Goal: Book appointment/travel/reservation

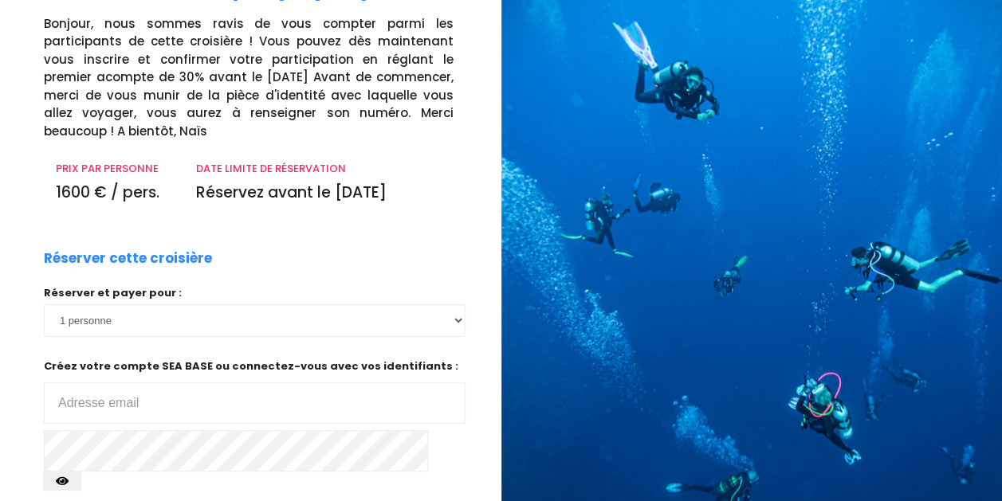
scroll to position [112, 0]
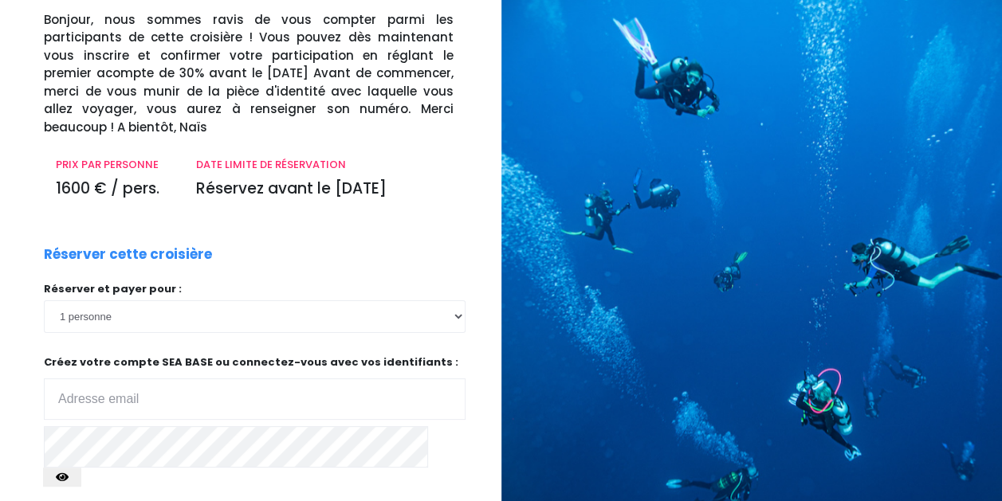
type input "pain.simon@gmail.com"
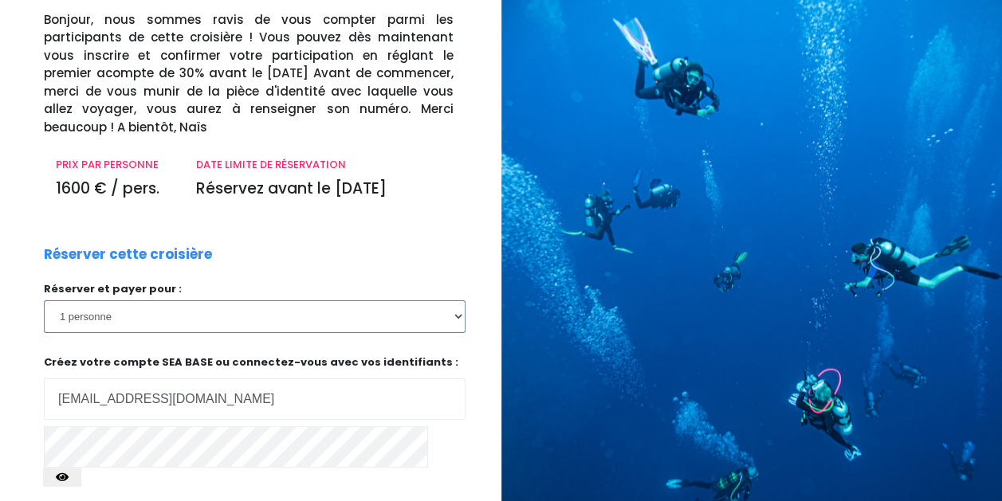
click at [435, 317] on select "1 personne 2 personnes 3 personnes 4 personnes" at bounding box center [254, 316] width 421 height 32
select select "4"
click at [44, 300] on select "1 personne 2 personnes 3 personnes 4 personnes" at bounding box center [254, 316] width 421 height 32
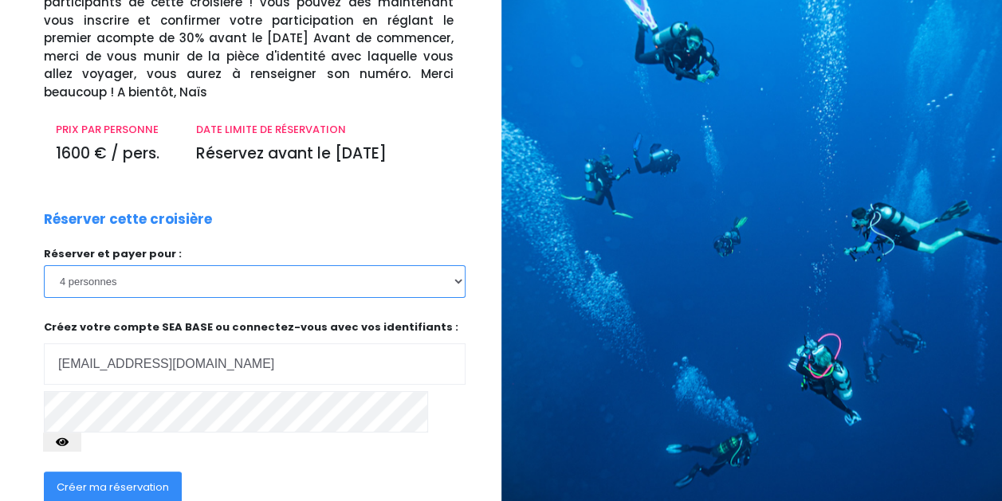
scroll to position [151, 0]
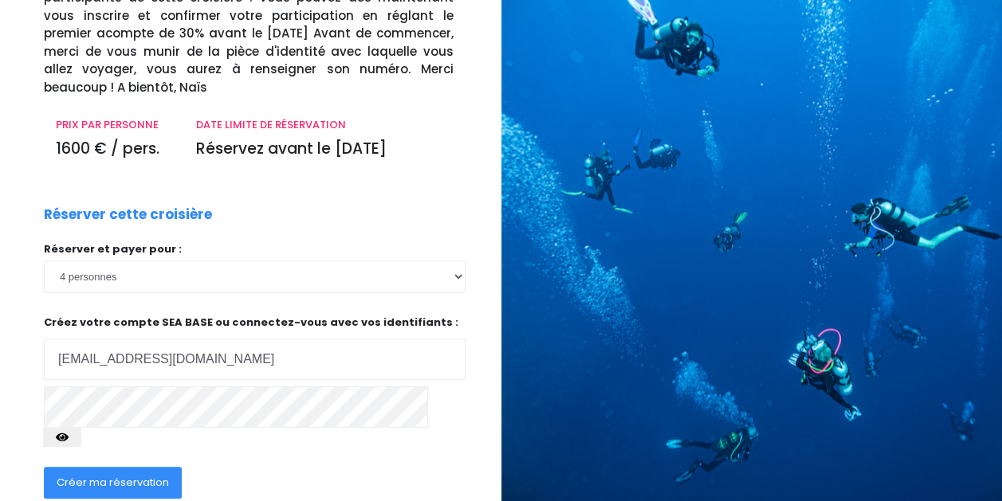
click at [147, 475] on span "Créer ma réservation" at bounding box center [113, 482] width 112 height 15
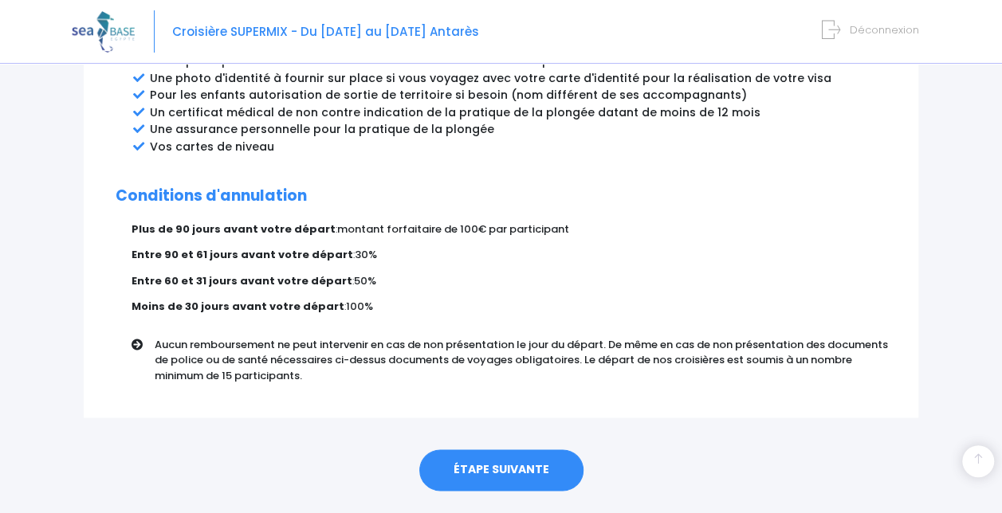
scroll to position [976, 0]
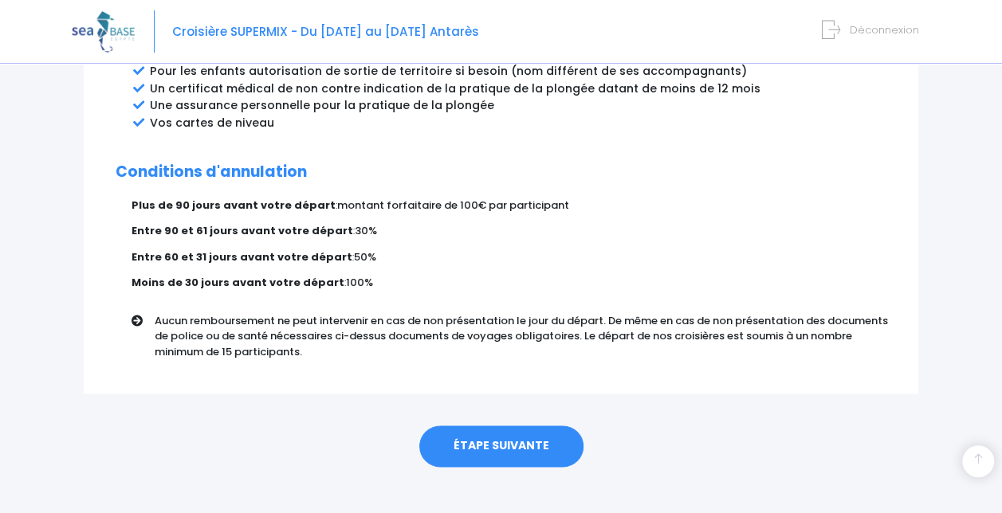
click at [504, 425] on link "ÉTAPE SUIVANTE" at bounding box center [501, 445] width 164 height 41
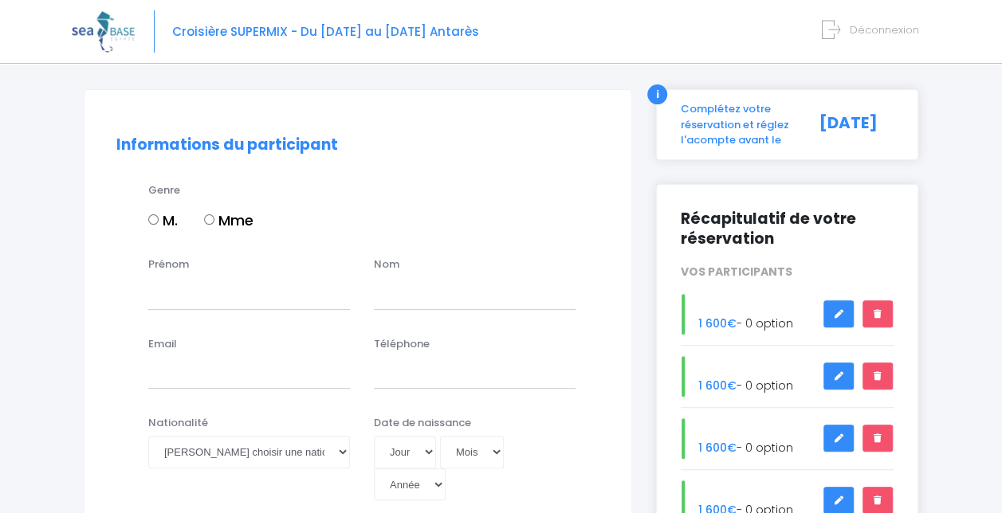
scroll to position [88, 0]
click at [158, 218] on input "M." at bounding box center [153, 219] width 10 height 10
radio input "true"
click at [164, 285] on input "Prénom" at bounding box center [249, 292] width 202 height 32
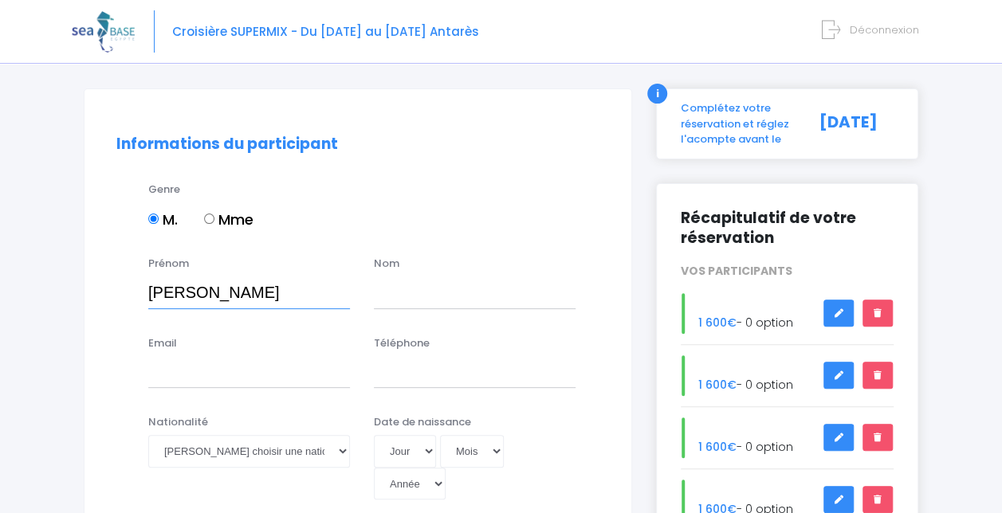
type input "[PERSON_NAME]"
type input "PAIN"
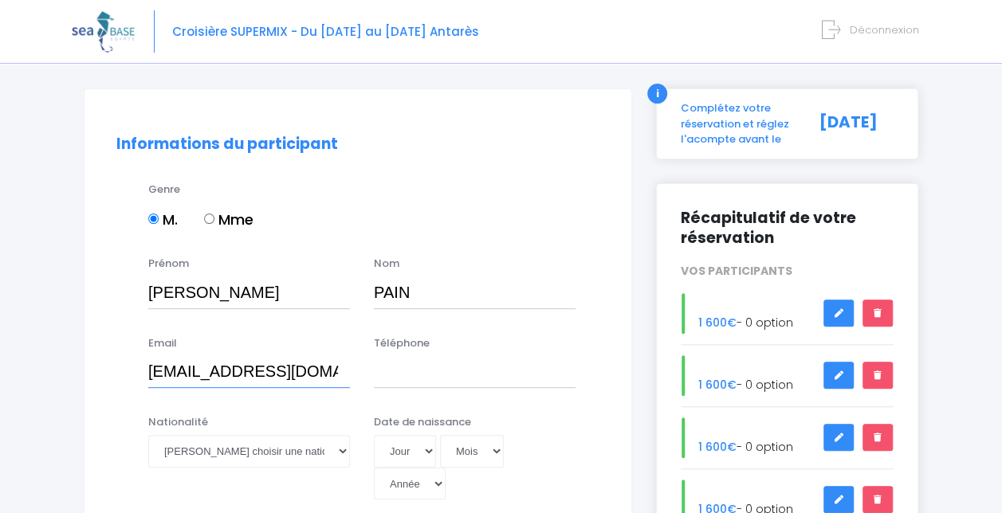
type input "pain.simon@gmail.com"
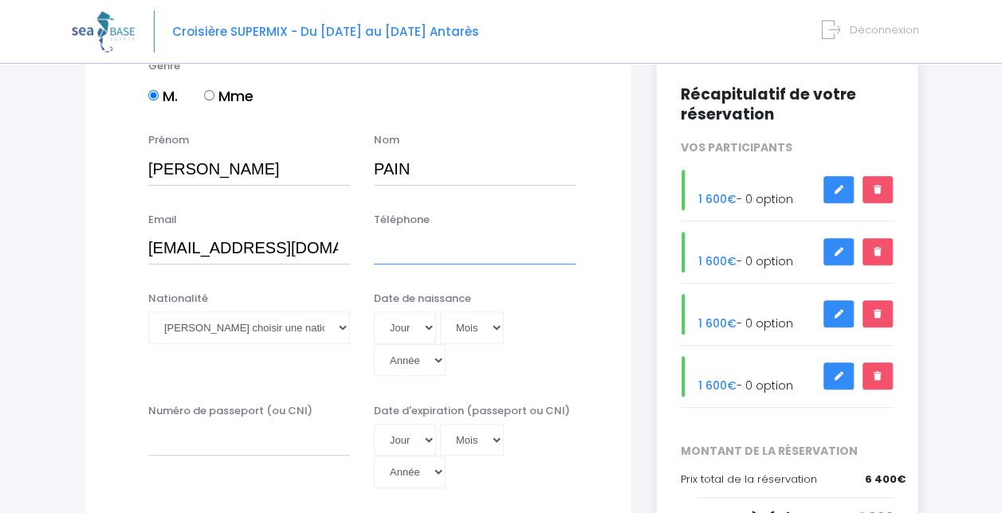
scroll to position [212, 0]
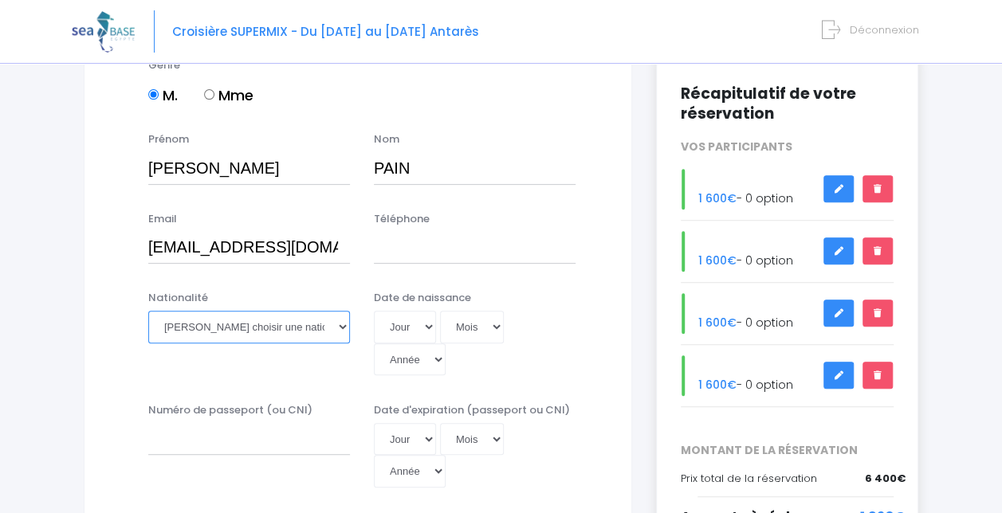
click at [256, 319] on select "Veuillez choisir une nationalité [DEMOGRAPHIC_DATA] Algerienne Allemande [GEOGR…" at bounding box center [249, 327] width 202 height 32
select select "Française"
click at [148, 311] on select "Veuillez choisir une nationalité [DEMOGRAPHIC_DATA] Algerienne Allemande [GEOGR…" at bounding box center [249, 327] width 202 height 32
click at [408, 331] on select "Jour 01 02 03 04 05 06 07 08 09 10 11 12 13 14 15 16 17 18 19 20 21 22 23 24 25…" at bounding box center [405, 327] width 62 height 32
select select "23"
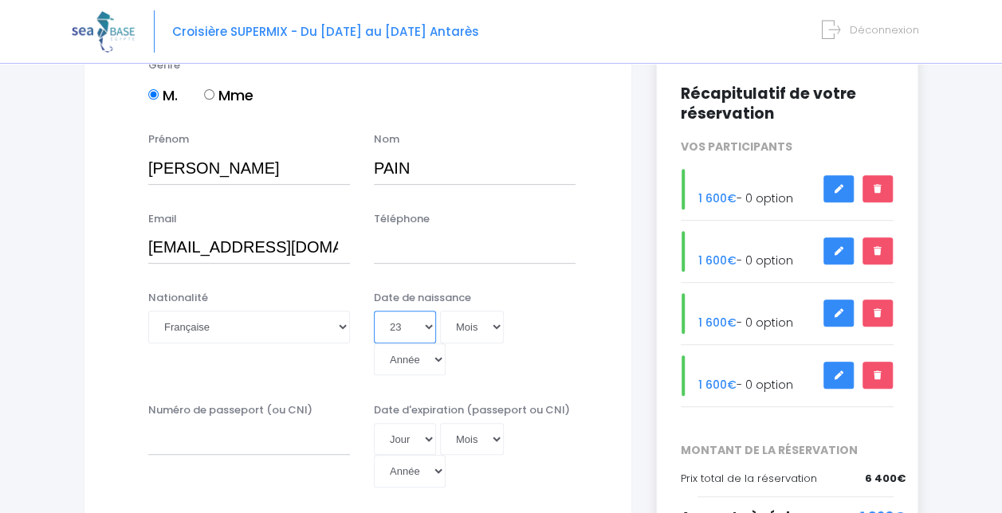
click at [374, 311] on select "Jour 01 02 03 04 05 06 07 08 09 10 11 12 13 14 15 16 17 18 19 20 21 22 23 24 25…" at bounding box center [405, 327] width 62 height 32
click at [481, 331] on select "Mois 01 02 03 04 05 06 07 08 09 10 11 12" at bounding box center [472, 327] width 64 height 32
select select "02"
click at [440, 311] on select "Mois 01 02 03 04 05 06 07 08 09 10 11 12" at bounding box center [472, 327] width 64 height 32
click at [414, 361] on select "Année 2045 2044 2043 2042 2041 2040 2039 2038 2037 2036 2035 2034 2033 2032 203…" at bounding box center [410, 359] width 72 height 32
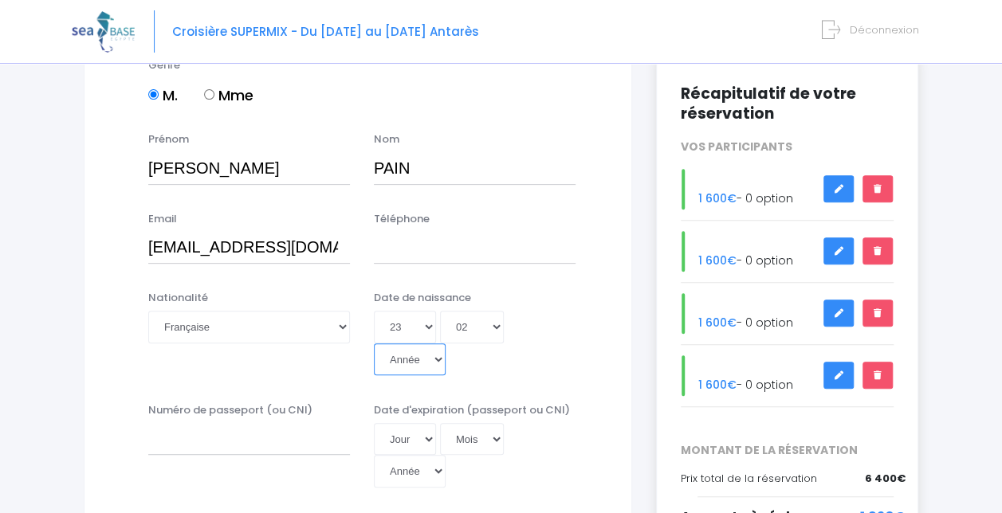
select select "1989"
click at [374, 343] on select "Année 2045 2044 2043 2042 2041 2040 2039 2038 2037 2036 2035 2034 2033 2032 203…" at bounding box center [410, 359] width 72 height 32
type input "1989-02-23"
click at [421, 241] on input "Téléphone" at bounding box center [475, 248] width 202 height 32
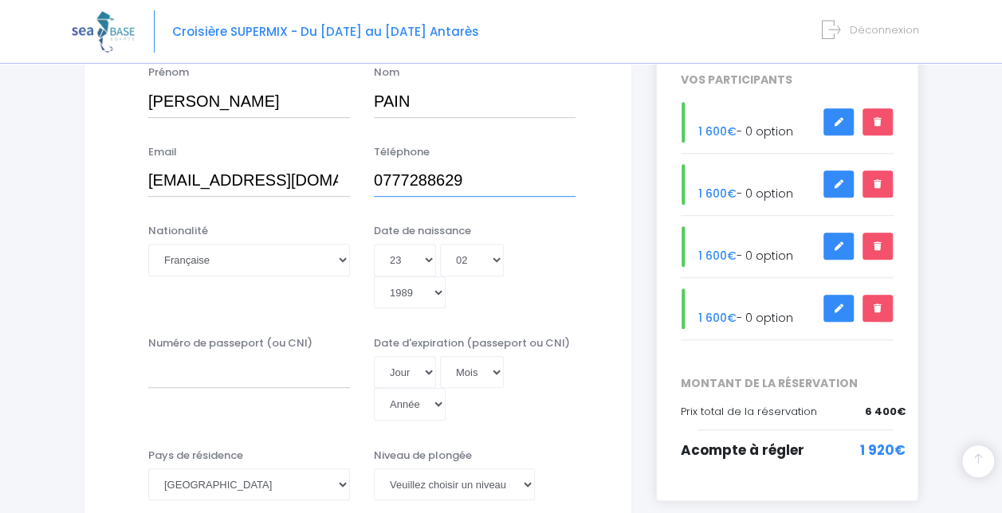
scroll to position [284, 0]
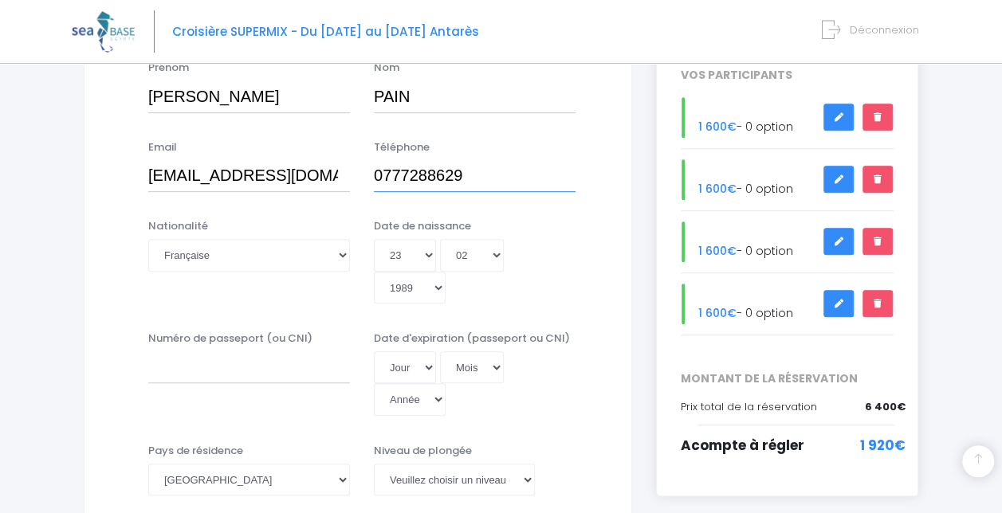
type input "0777288629"
click at [282, 386] on div "Numéro de passeport (ou CNI)" at bounding box center [248, 374] width 225 height 86
click at [285, 371] on input "Numéro de passeport (ou CNI)" at bounding box center [249, 367] width 202 height 32
click at [408, 363] on select "Jour 01 02 03 04 05 06 07 08 09 10 11 12 13 14 15 16 17 18 19 20 21 22 23 24 25…" at bounding box center [405, 367] width 62 height 32
select select "23"
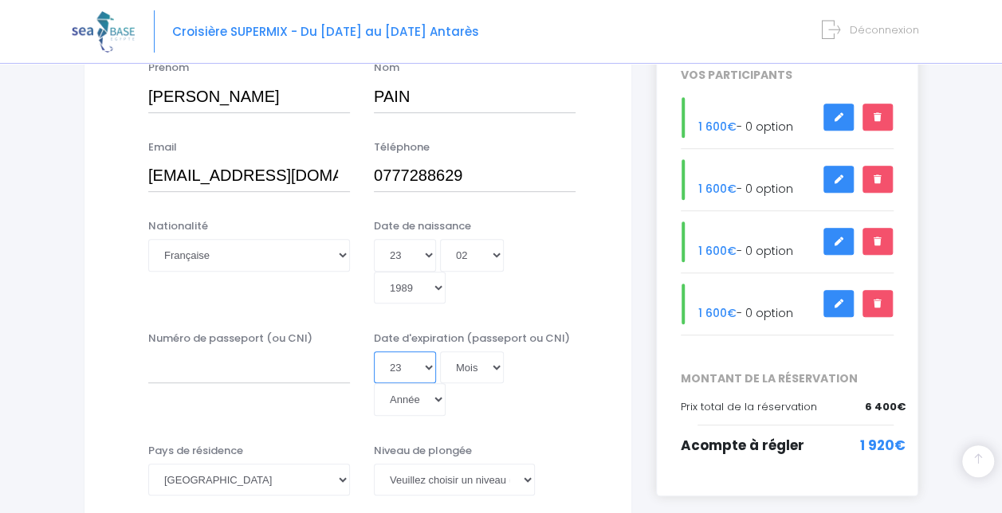
click at [374, 351] on select "Jour 01 02 03 04 05 06 07 08 09 10 11 12 13 14 15 16 17 18 19 20 21 22 23 24 25…" at bounding box center [405, 367] width 62 height 32
click at [480, 365] on select "Mois 01 02 03 04 05 06 07 08 09 10 11 12" at bounding box center [472, 367] width 64 height 32
click at [392, 353] on select "Jour 01 02 03 04 05 06 07 08 09 10 11 12 13 14 15 16 17 18 19 20 21 22 23 24 25…" at bounding box center [405, 367] width 62 height 32
select select
click at [374, 351] on select "Jour 01 02 03 04 05 06 07 08 09 10 11 12 13 14 15 16 17 18 19 20 21 22 23 24 25…" at bounding box center [405, 367] width 62 height 32
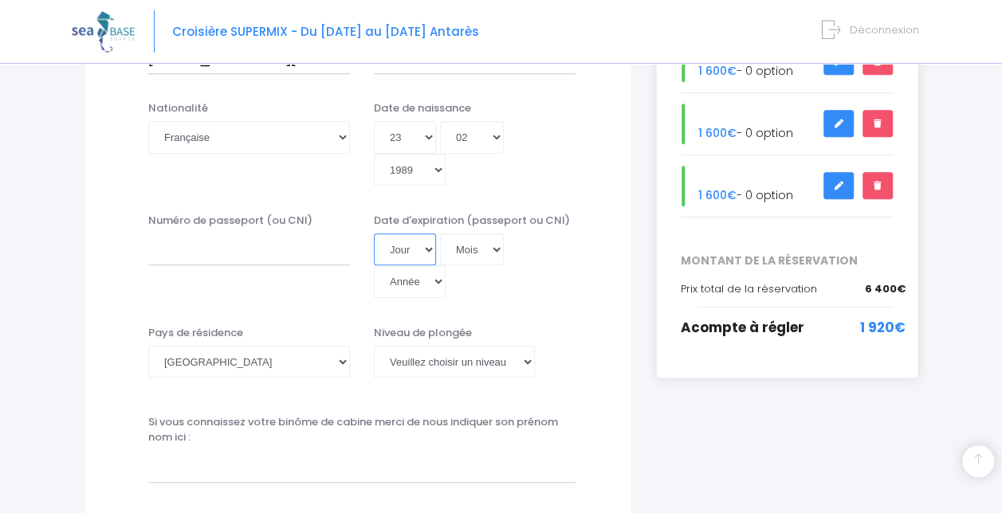
scroll to position [403, 0]
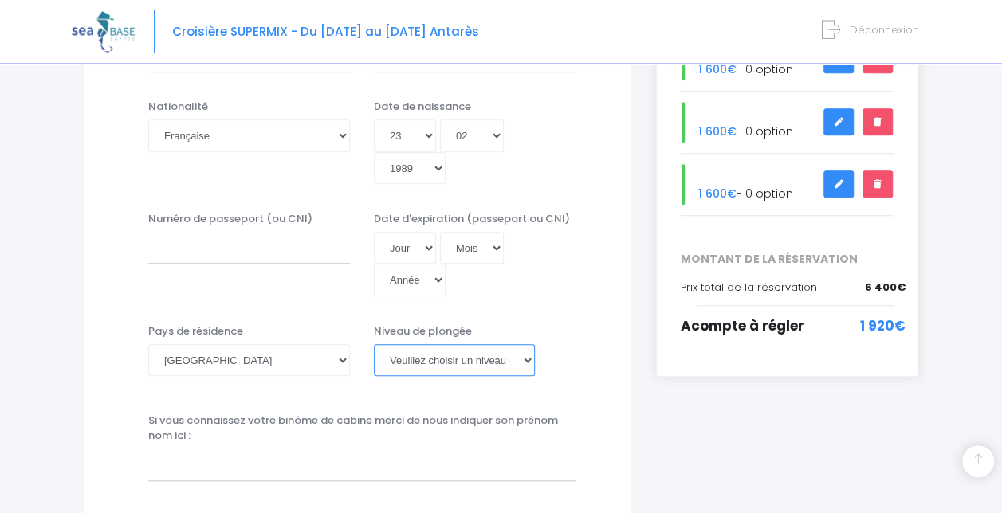
click at [455, 362] on select "[PERSON_NAME] choisir un niveau de plongée Non plongeur Junior OW diver Adventu…" at bounding box center [454, 360] width 161 height 32
select select "N3"
click at [374, 344] on select "[PERSON_NAME] choisir un niveau de plongée Non plongeur Junior OW diver Adventu…" at bounding box center [454, 360] width 161 height 32
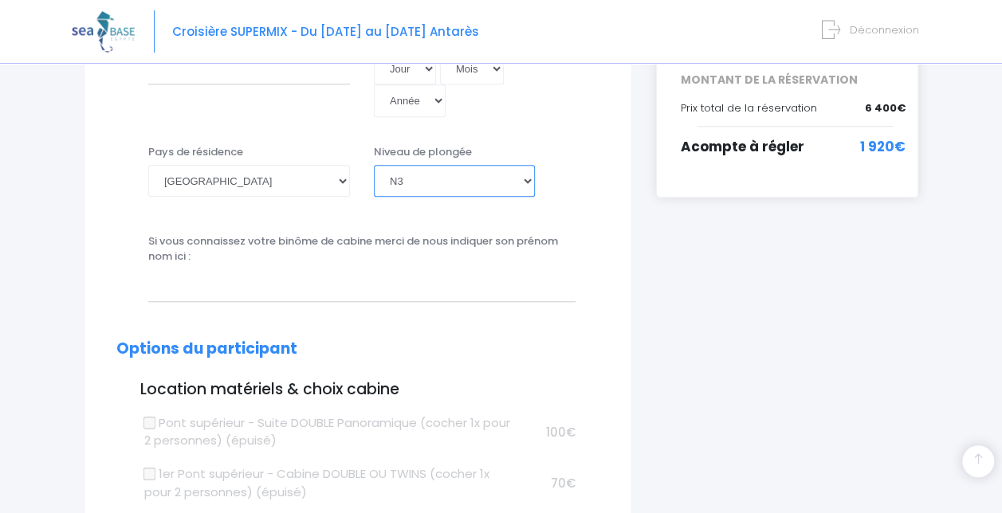
scroll to position [583, 0]
click at [349, 285] on input "text" at bounding box center [361, 285] width 427 height 32
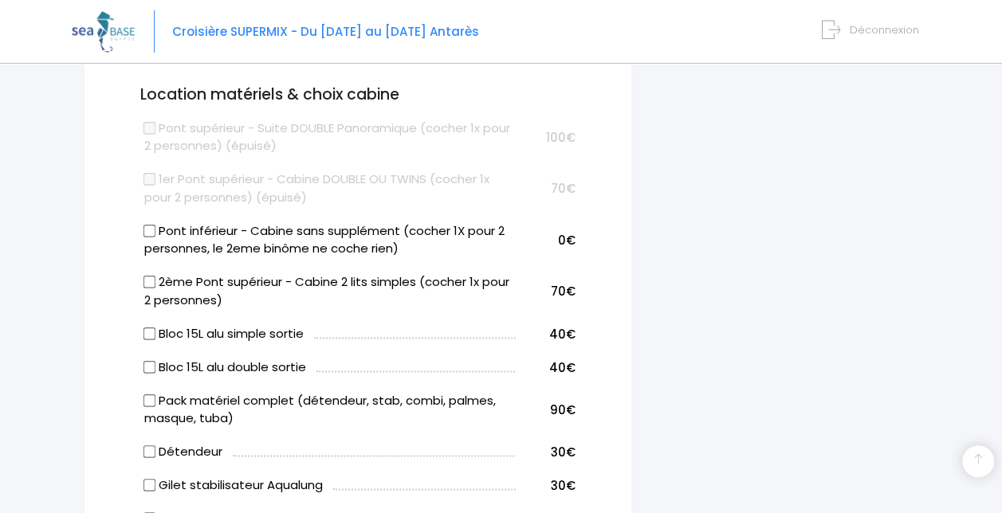
scroll to position [880, 0]
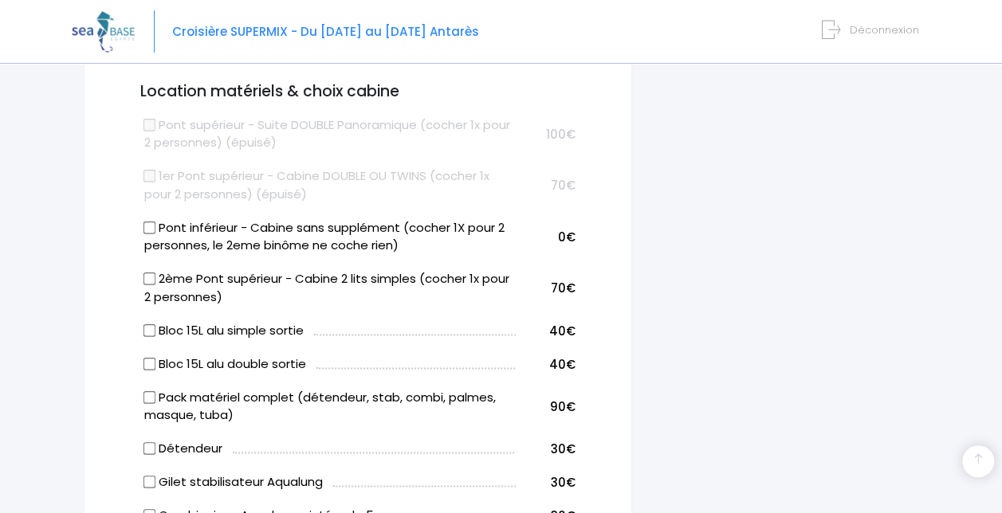
type input "Leo WARNING"
click at [150, 228] on input "Pont inférieur - Cabine sans supplément (cocher 1X pour 2 personnes, le 2eme bi…" at bounding box center [149, 227] width 13 height 13
checkbox input "true"
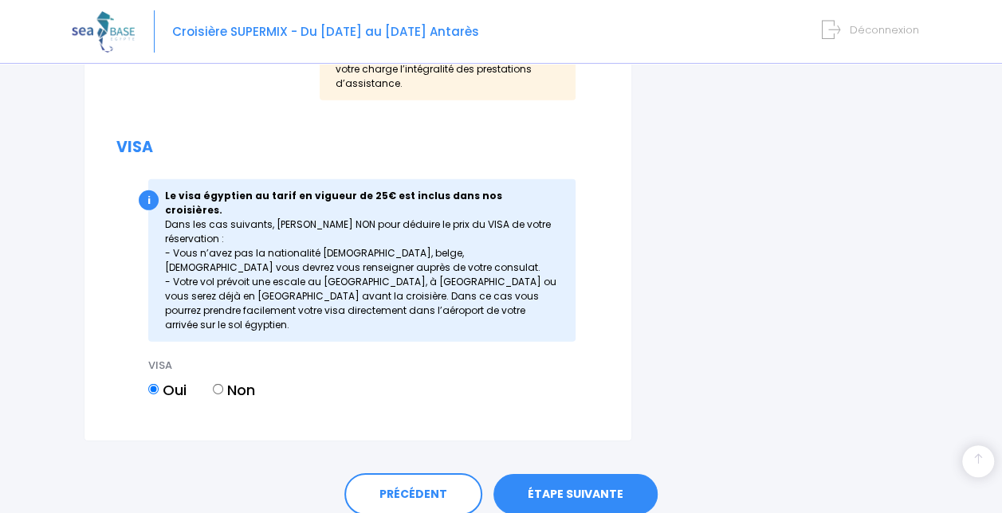
scroll to position [2257, 0]
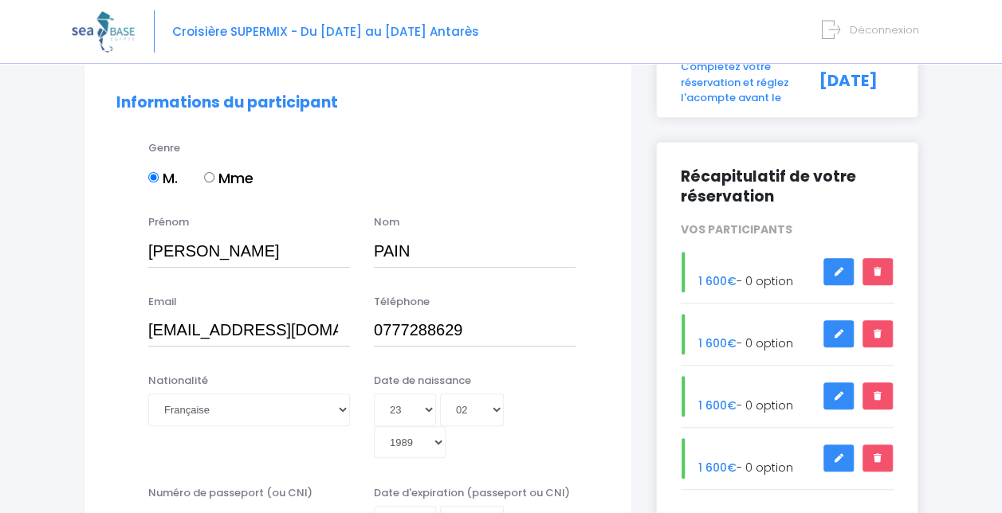
scroll to position [125, 0]
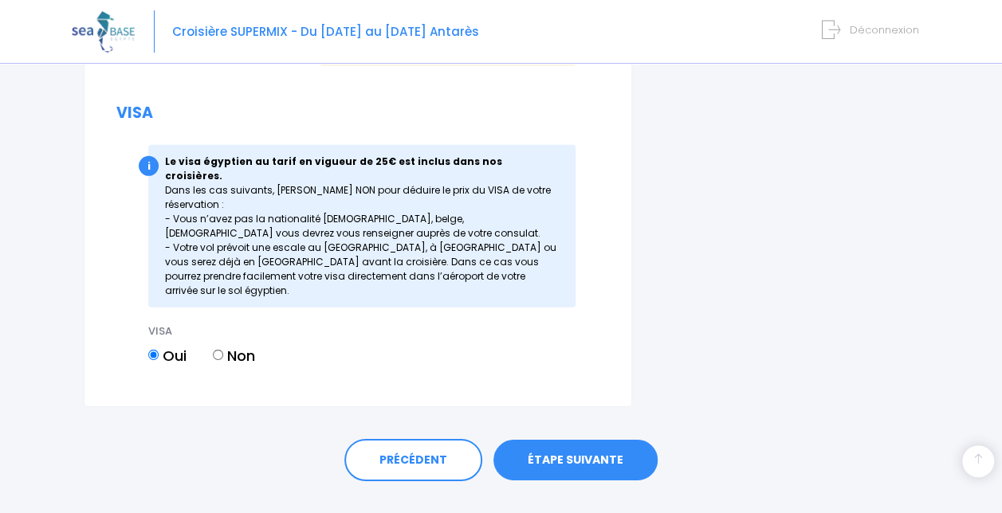
click at [547, 440] on link "ÉTAPE SUIVANTE" at bounding box center [575, 460] width 164 height 41
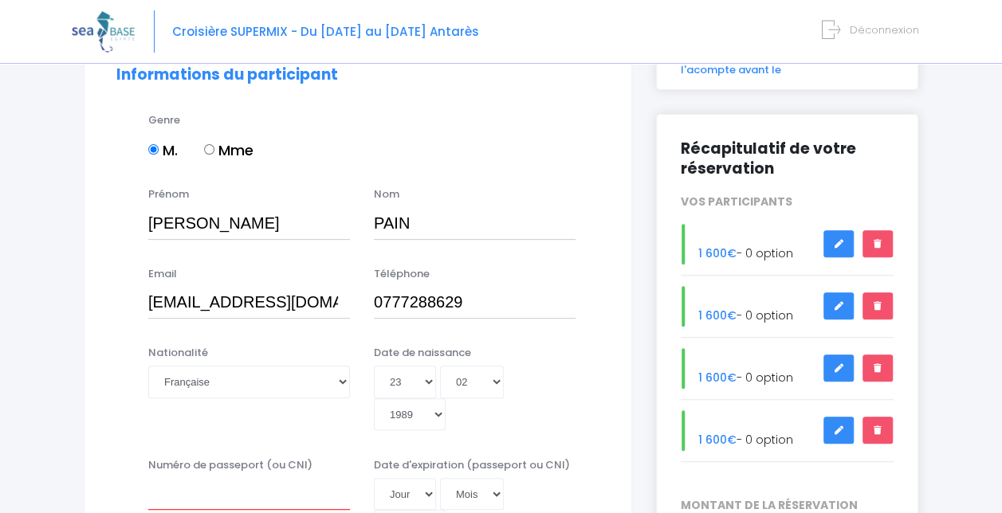
scroll to position [155, 0]
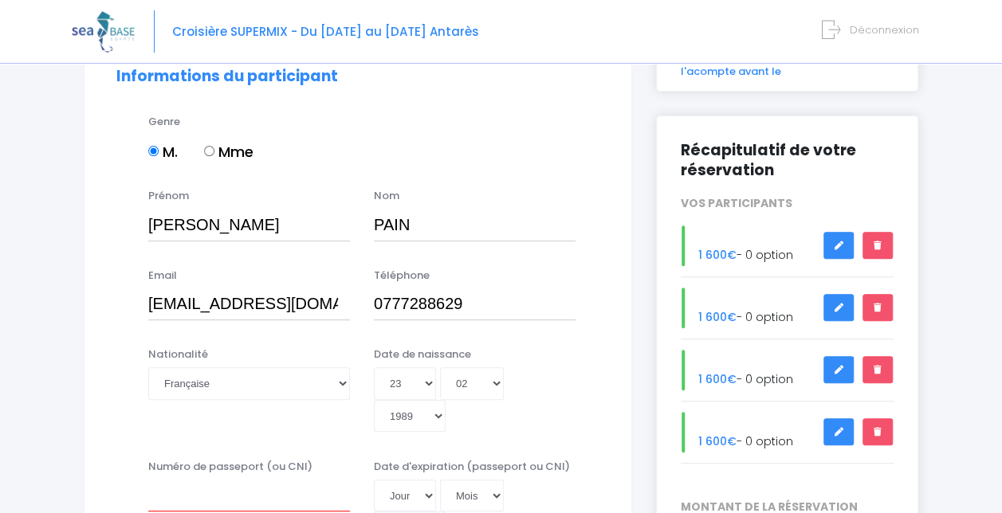
click at [712, 320] on span "1 600€" at bounding box center [717, 317] width 38 height 16
click at [719, 371] on span "1 600€" at bounding box center [717, 379] width 38 height 16
click at [714, 431] on div "1 600€ - 0 option" at bounding box center [786, 432] width 237 height 41
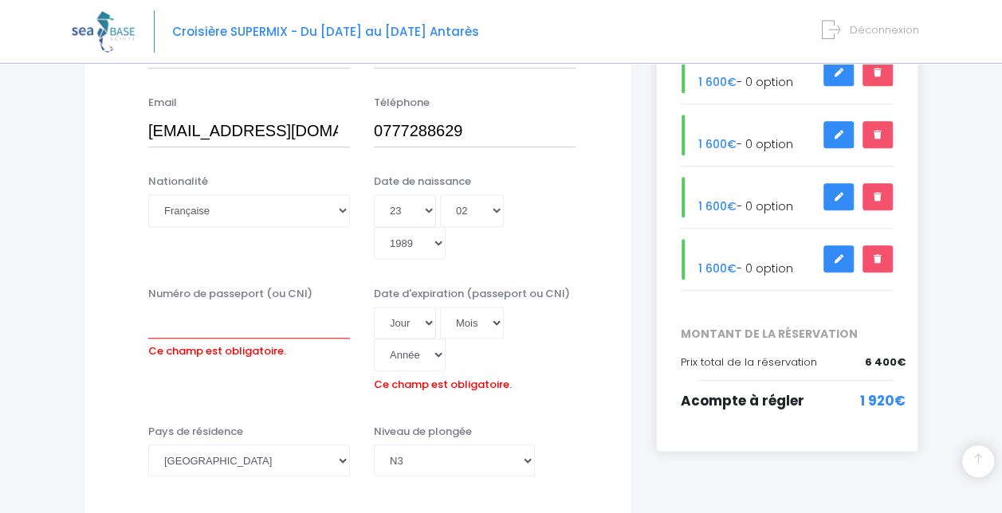
scroll to position [331, 0]
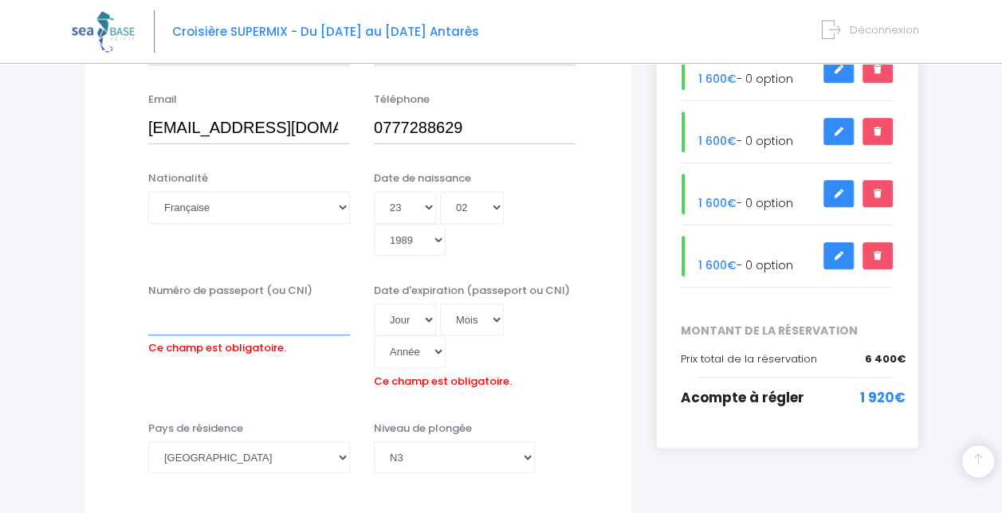
click at [296, 331] on input "Numéro de passeport (ou CNI)" at bounding box center [249, 320] width 202 height 32
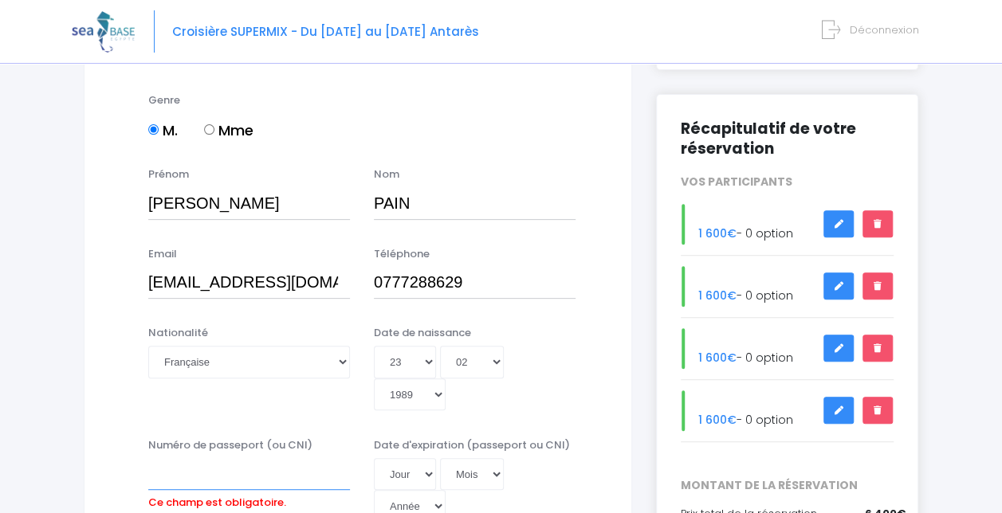
scroll to position [176, 0]
click at [749, 280] on div "1 600€ - 0 option" at bounding box center [786, 287] width 237 height 41
click at [837, 287] on icon at bounding box center [838, 287] width 11 height 0
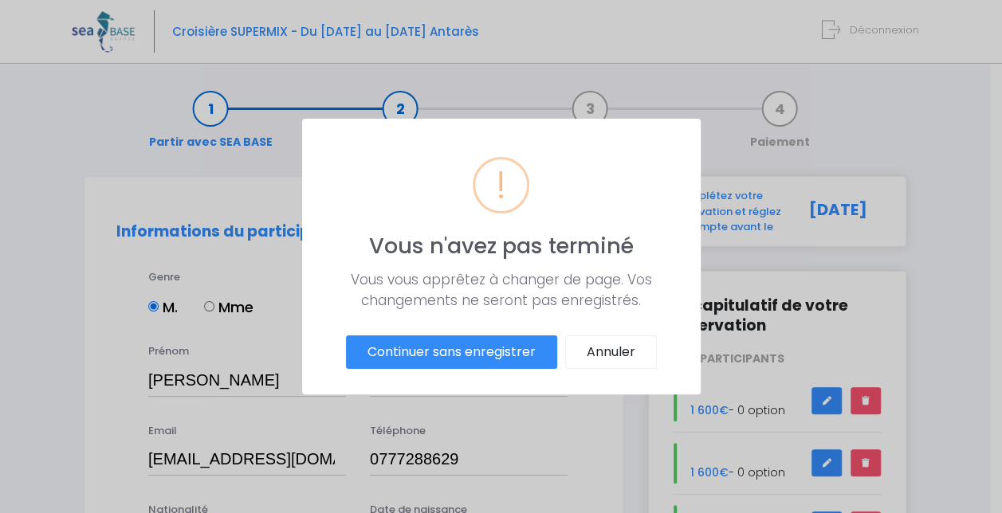
scroll to position [0, 0]
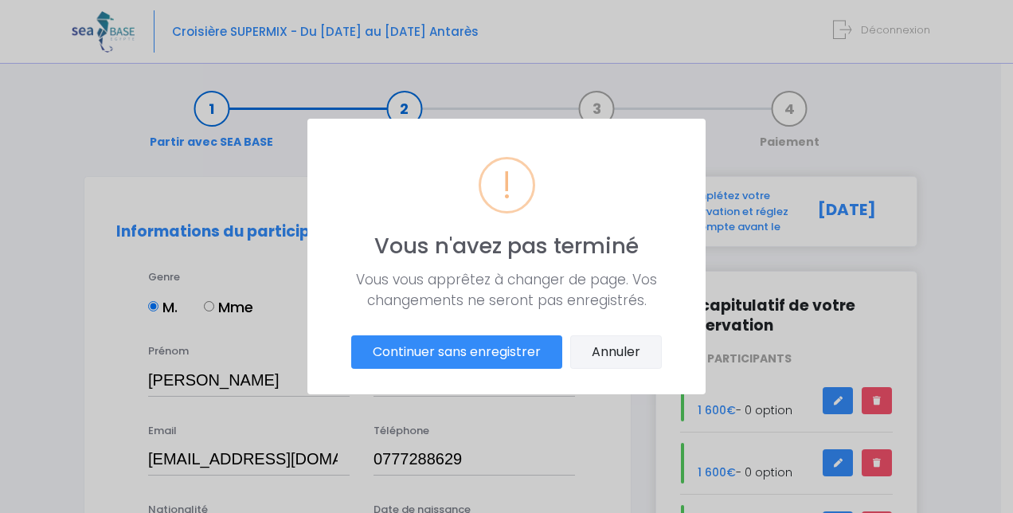
click at [623, 360] on button "Annuler" at bounding box center [616, 351] width 92 height 33
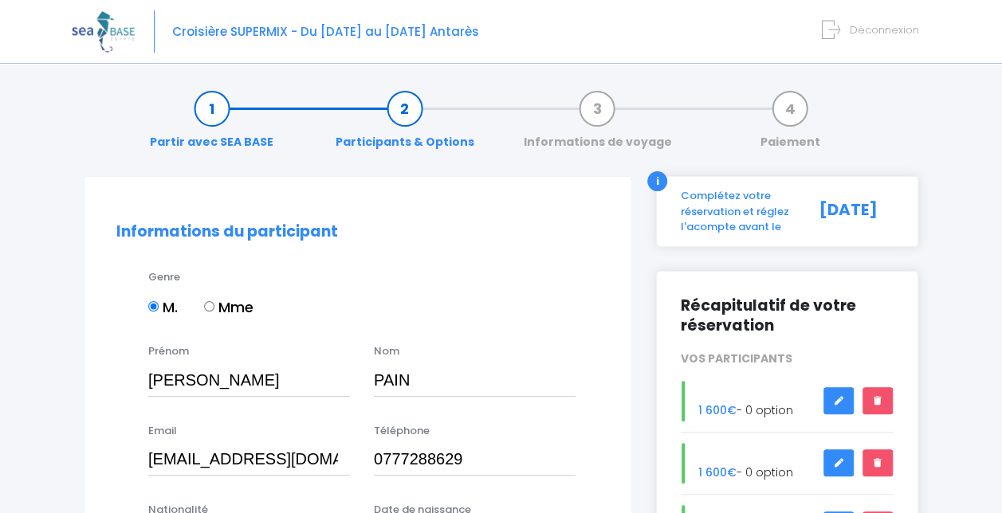
click at [833, 459] on link at bounding box center [838, 463] width 30 height 28
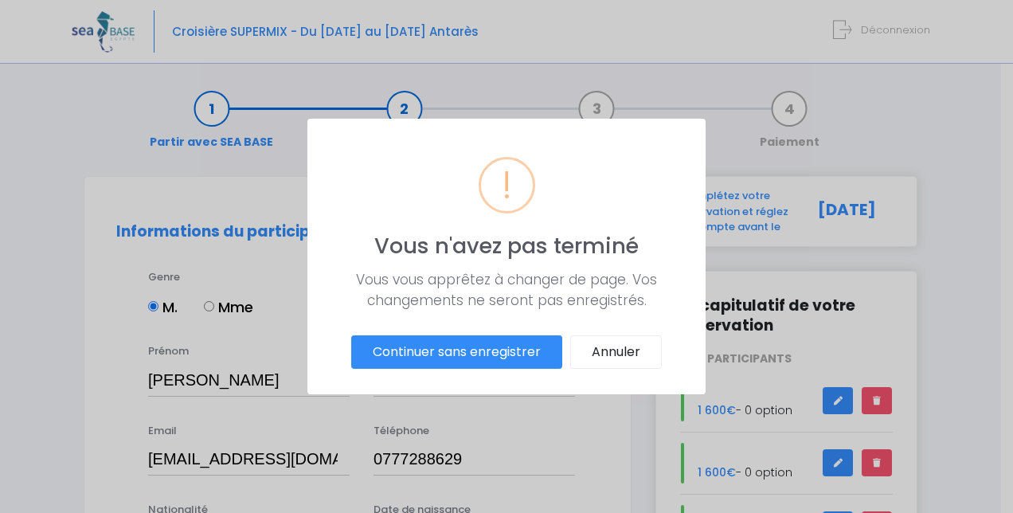
click at [465, 355] on button "Continuer sans enregistrer" at bounding box center [456, 351] width 211 height 33
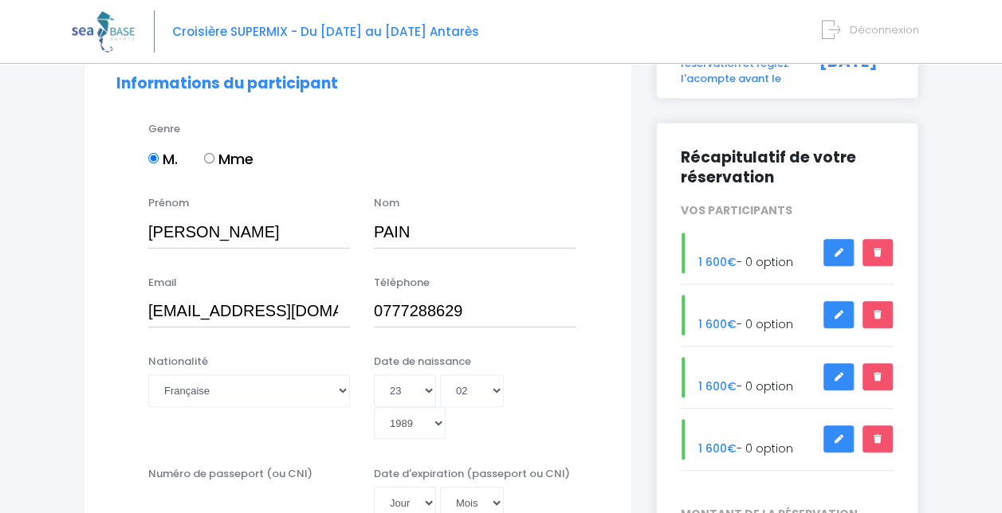
scroll to position [147, 0]
click at [833, 250] on link at bounding box center [838, 254] width 30 height 28
click at [841, 316] on icon at bounding box center [838, 316] width 11 height 0
click at [838, 367] on link at bounding box center [838, 378] width 30 height 28
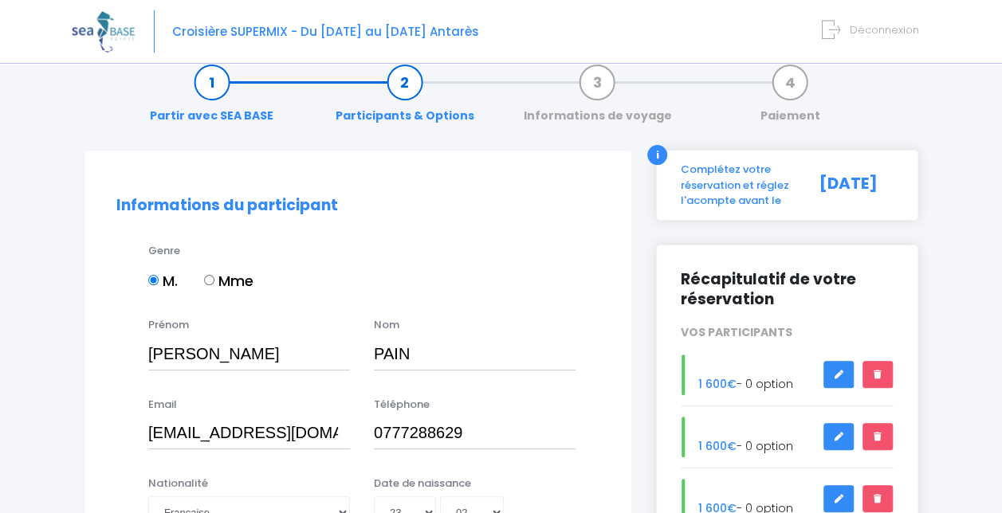
scroll to position [33, 0]
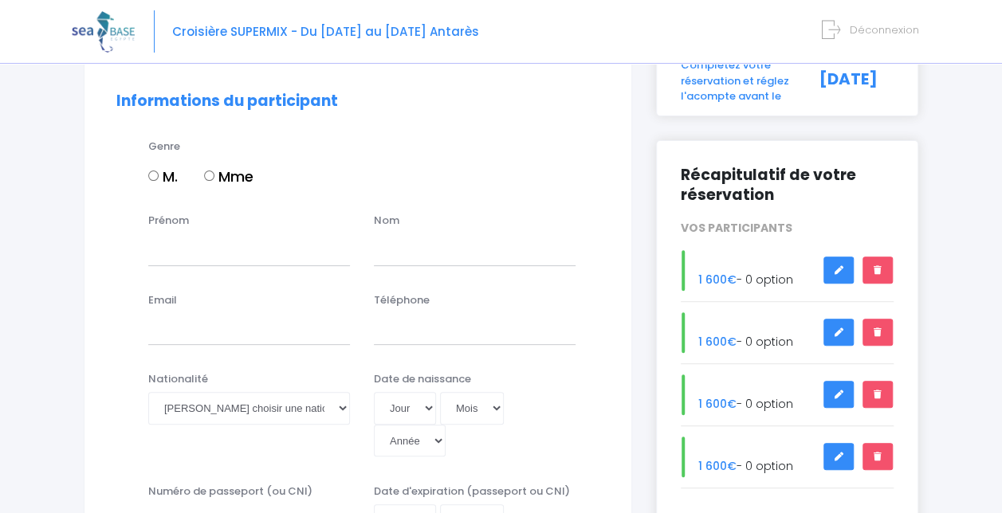
scroll to position [132, 0]
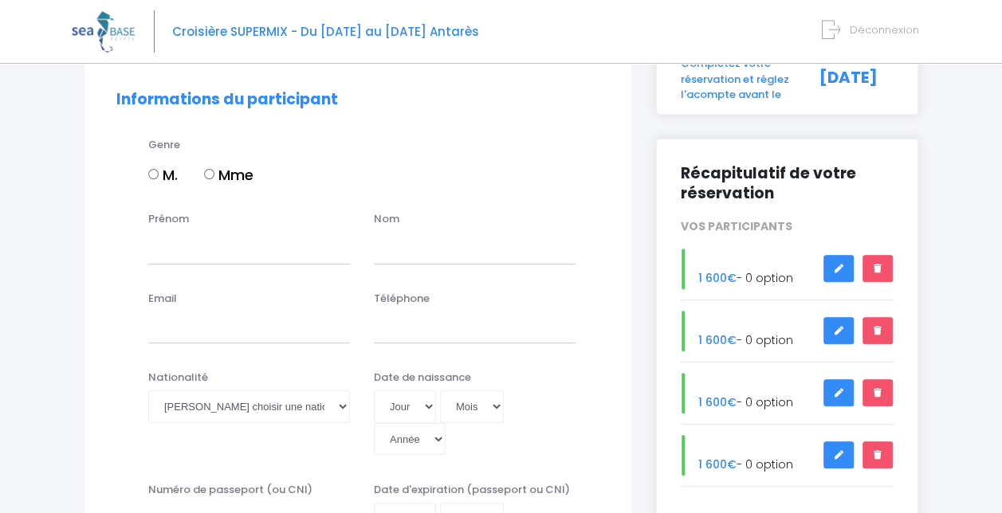
click at [833, 275] on link at bounding box center [838, 269] width 30 height 28
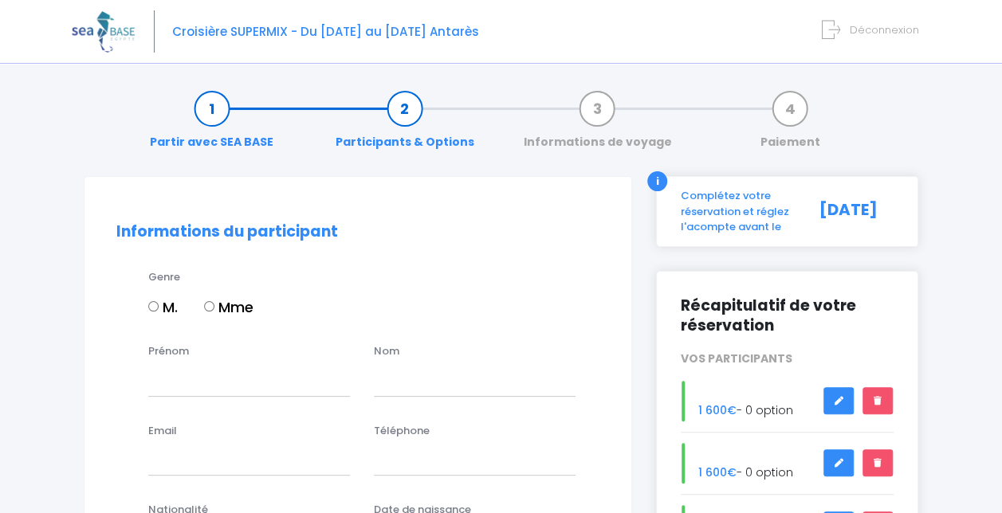
click at [159, 299] on label "M." at bounding box center [162, 307] width 29 height 22
click at [159, 301] on input "M." at bounding box center [153, 306] width 10 height 10
radio input "true"
click at [167, 386] on input "Prénom" at bounding box center [249, 380] width 202 height 32
type input "Leo"
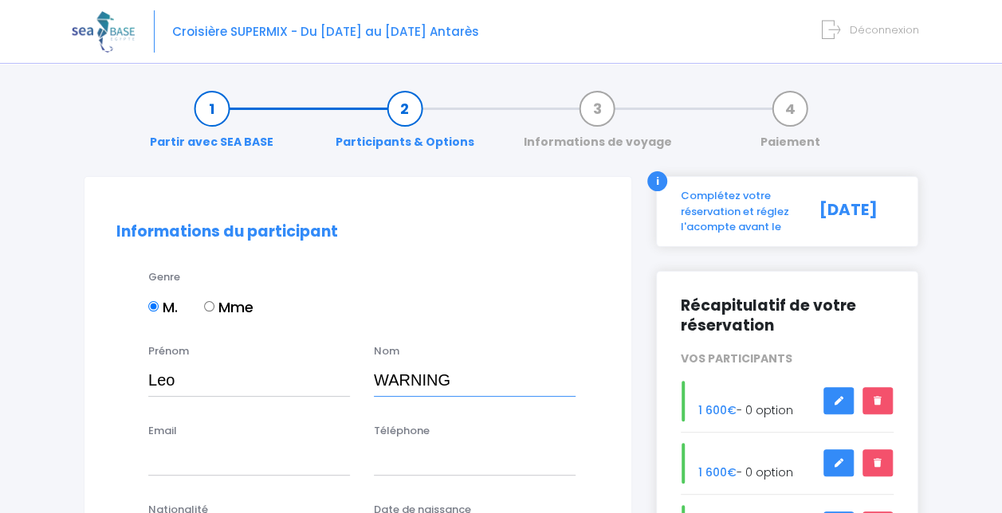
type input "WARNING"
click at [193, 461] on input "Email" at bounding box center [249, 460] width 202 height 32
click at [515, 426] on div "Téléphone" at bounding box center [474, 449] width 225 height 53
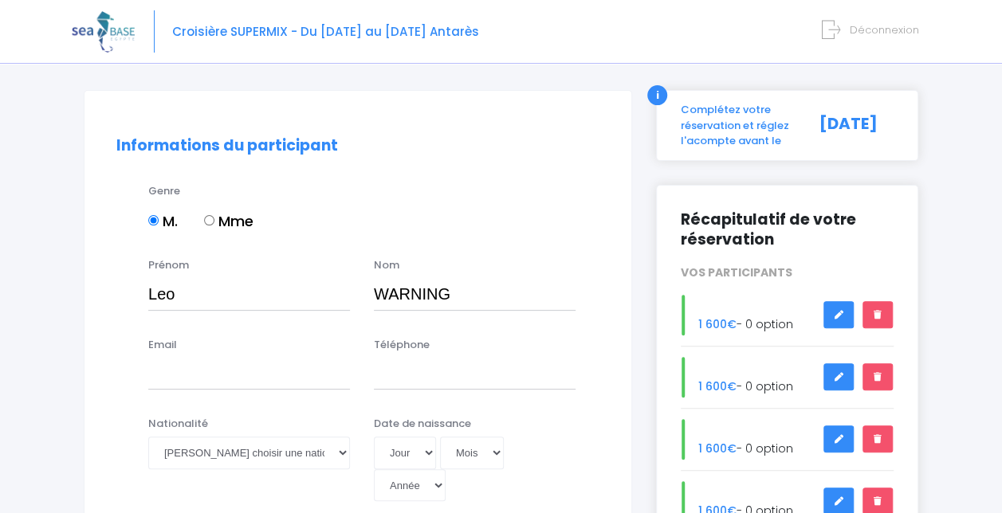
scroll to position [90, 0]
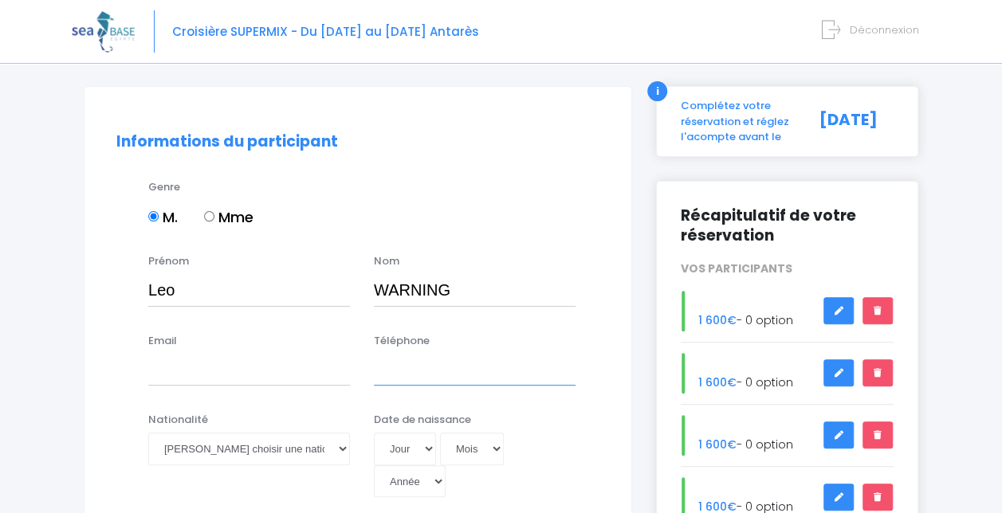
click at [474, 374] on input "Téléphone" at bounding box center [475, 370] width 202 height 32
type input "0647157010"
click at [258, 365] on input "Email" at bounding box center [249, 370] width 202 height 32
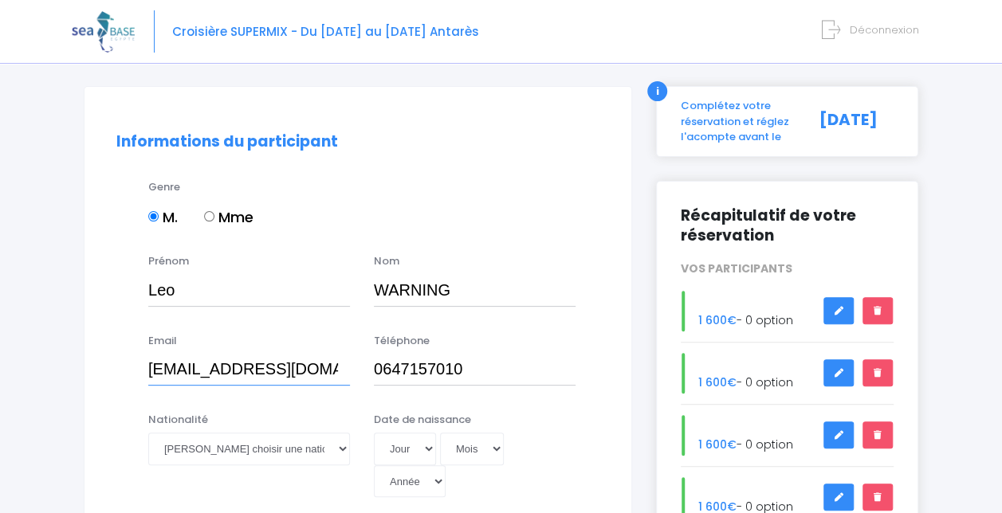
type input "[EMAIL_ADDRESS][DOMAIN_NAME]"
click at [276, 450] on select "Veuillez choisir une nationalité [DEMOGRAPHIC_DATA] Algerienne Allemande [GEOGR…" at bounding box center [249, 449] width 202 height 32
select select "Française"
click at [148, 433] on select "Veuillez choisir une nationalité [DEMOGRAPHIC_DATA] Algerienne Allemande [GEOGR…" at bounding box center [249, 449] width 202 height 32
click at [412, 450] on select "Jour 01 02 03 04 05 06 07 08 09 10 11 12 13 14 15 16 17 18 19 20 21 22 23 24 25…" at bounding box center [405, 449] width 62 height 32
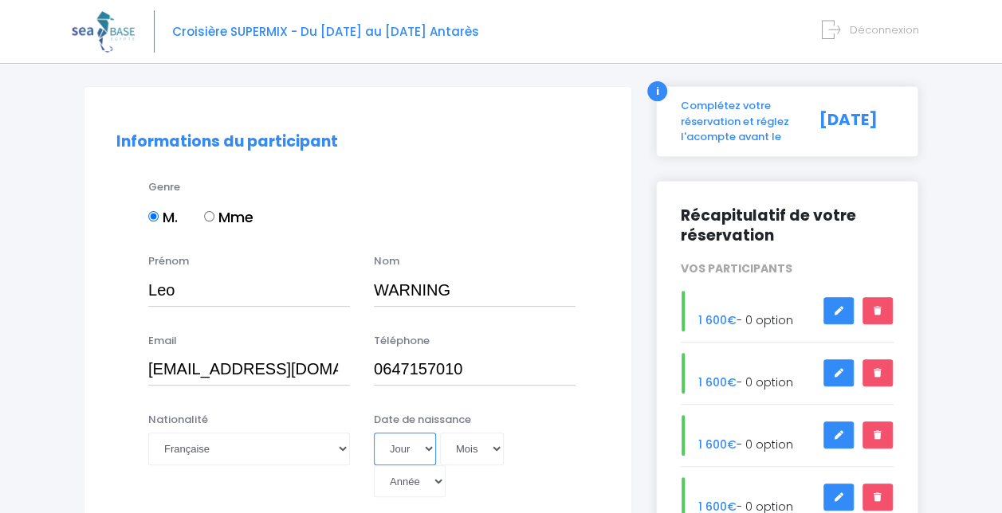
select select "05"
click at [374, 433] on select "Jour 01 02 03 04 05 06 07 08 09 10 11 12 13 14 15 16 17 18 19 20 21 22 23 24 25…" at bounding box center [405, 449] width 62 height 32
click at [467, 448] on select "Mois 01 02 03 04 05 06 07 08 09 10 11 12" at bounding box center [472, 449] width 64 height 32
select select "09"
click at [440, 433] on select "Mois 01 02 03 04 05 06 07 08 09 10 11 12" at bounding box center [472, 449] width 64 height 32
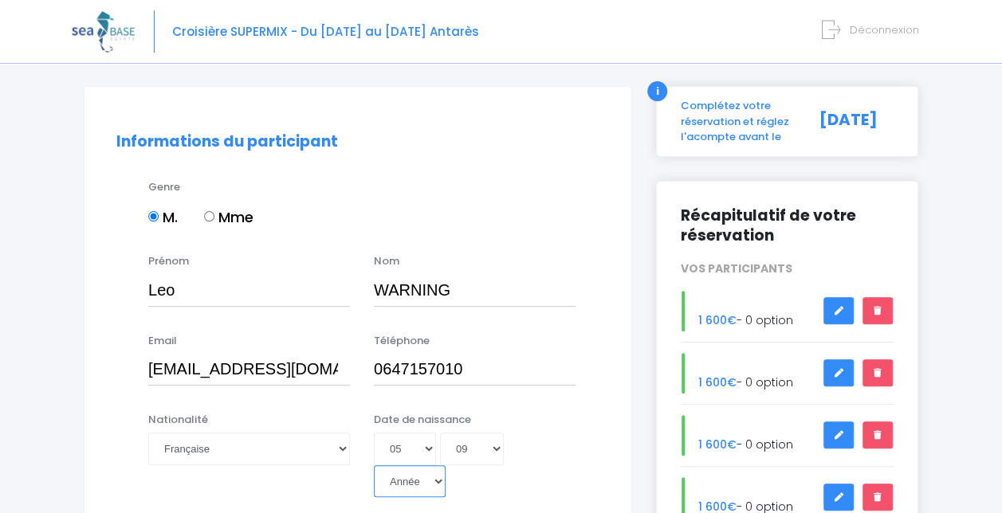
click at [430, 478] on select "Année 2045 2044 2043 2042 2041 2040 2039 2038 2037 2036 2035 2034 2033 2032 203…" at bounding box center [410, 481] width 72 height 32
select select "1991"
click at [374, 465] on select "Année 2045 2044 2043 2042 2041 2040 2039 2038 2037 2036 2035 2034 2033 2032 203…" at bounding box center [410, 481] width 72 height 32
type input "[DATE]"
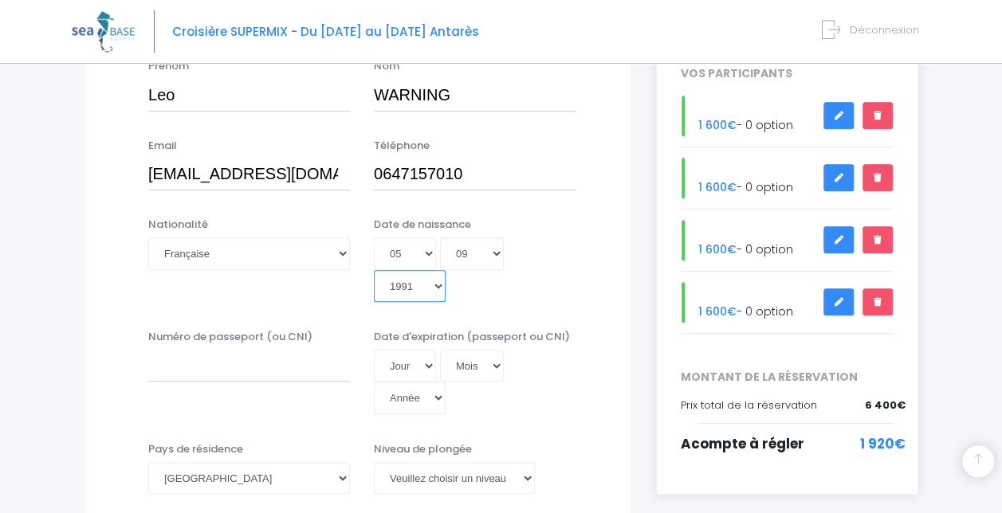
scroll to position [286, 0]
click at [290, 378] on input "Numéro de passeport (ou CNI)" at bounding box center [249, 365] width 202 height 32
click at [268, 364] on input "Numéro de passeport (ou CNI)" at bounding box center [249, 365] width 202 height 32
click at [163, 357] on input "23R88699" at bounding box center [249, 365] width 202 height 32
type input "23AR88699"
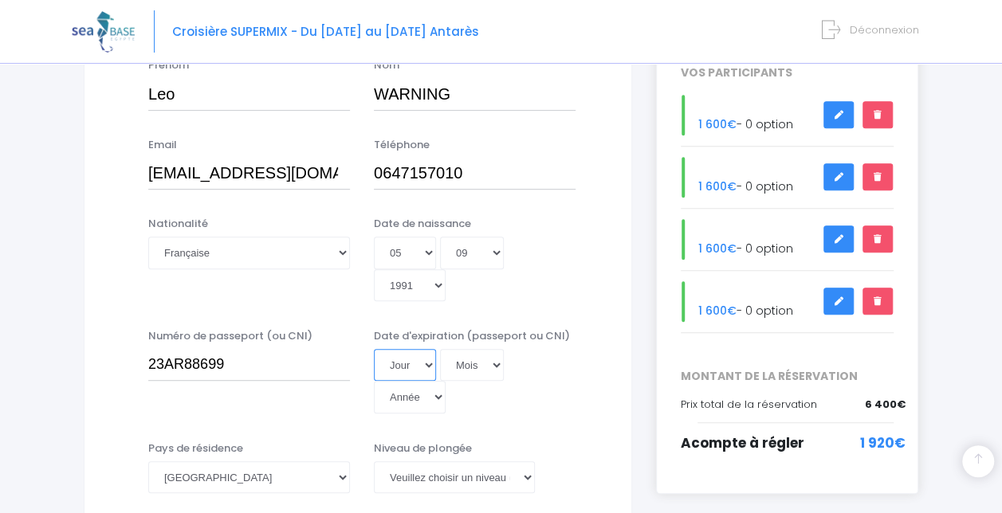
click at [420, 371] on select "Jour 01 02 03 04 05 06 07 08 09 10 11 12 13 14 15 16 17 18 19 20 21 22 23 24 25…" at bounding box center [405, 365] width 62 height 32
select select "16"
click at [374, 349] on select "Jour 01 02 03 04 05 06 07 08 09 10 11 12 13 14 15 16 17 18 19 20 21 22 23 24 25…" at bounding box center [405, 365] width 62 height 32
click at [454, 371] on select "Mois 01 02 03 04 05 06 07 08 09 10 11 12" at bounding box center [472, 365] width 64 height 32
select select "11"
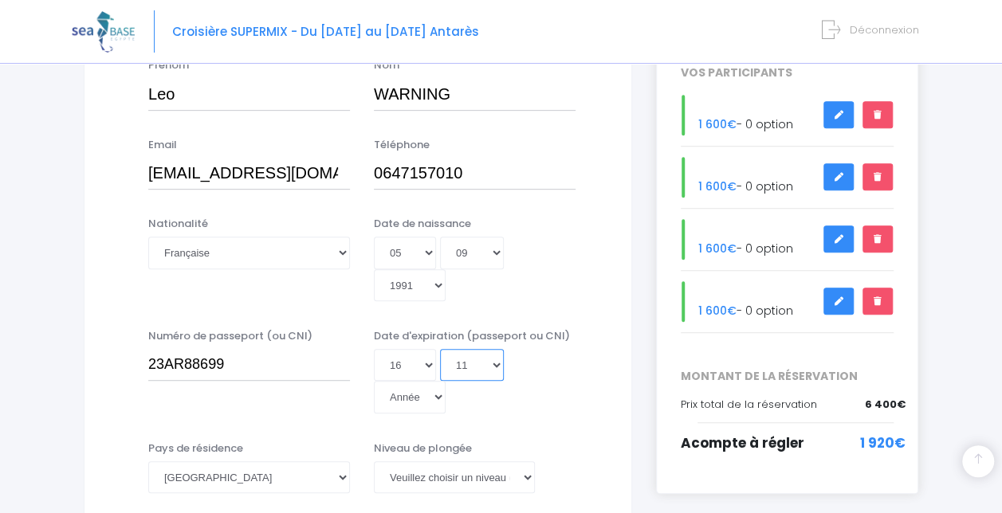
click at [440, 349] on select "Mois 01 02 03 04 05 06 07 08 09 10 11 12" at bounding box center [472, 365] width 64 height 32
click at [410, 403] on select "Année 2045 2044 2043 2042 2041 2040 2039 2038 2037 2036 2035 2034 2033 2032 203…" at bounding box center [410, 397] width 72 height 32
select select "2033"
click at [374, 381] on select "Année 2045 2044 2043 2042 2041 2040 2039 2038 2037 2036 2035 2034 2033 2032 203…" at bounding box center [410, 397] width 72 height 32
type input "[DATE]"
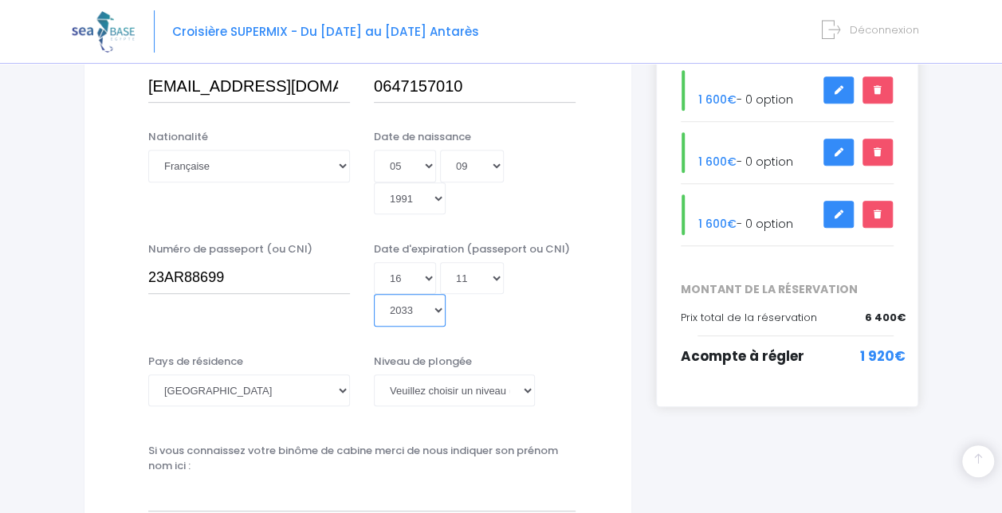
scroll to position [375, 0]
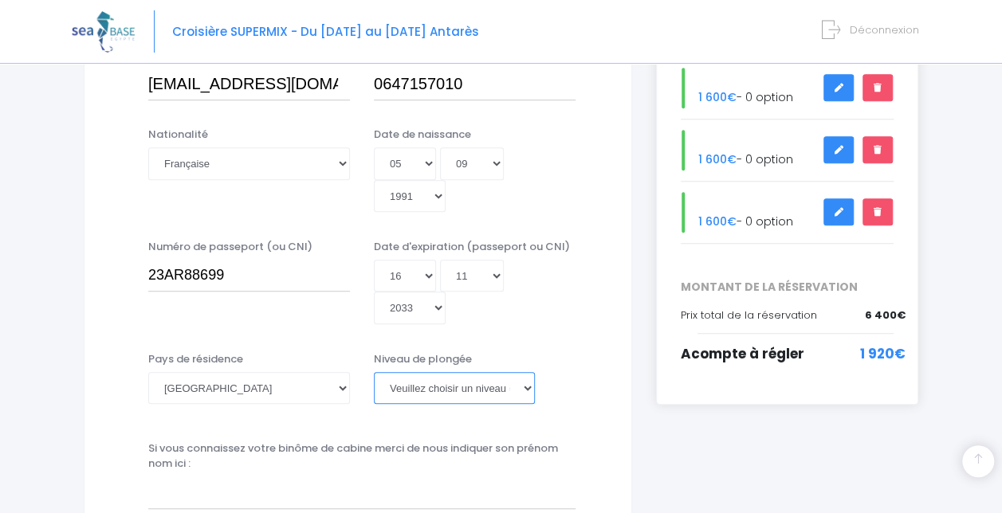
click at [457, 392] on select "[PERSON_NAME] choisir un niveau de plongée Non plongeur Junior OW diver Adventu…" at bounding box center [454, 388] width 161 height 32
select select "PADI Advanced OW diver"
click at [374, 372] on select "[PERSON_NAME] choisir un niveau de plongée Non plongeur Junior OW diver Adventu…" at bounding box center [454, 388] width 161 height 32
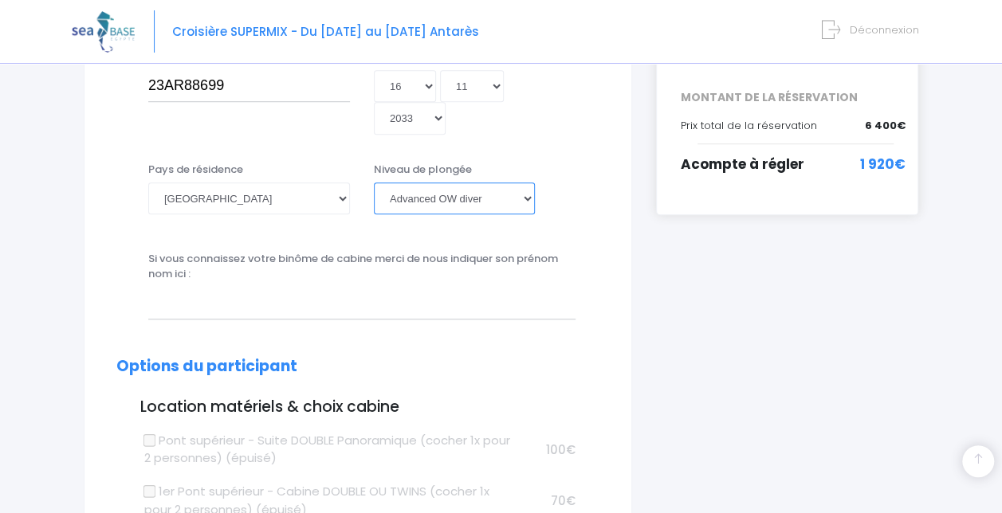
scroll to position [589, 0]
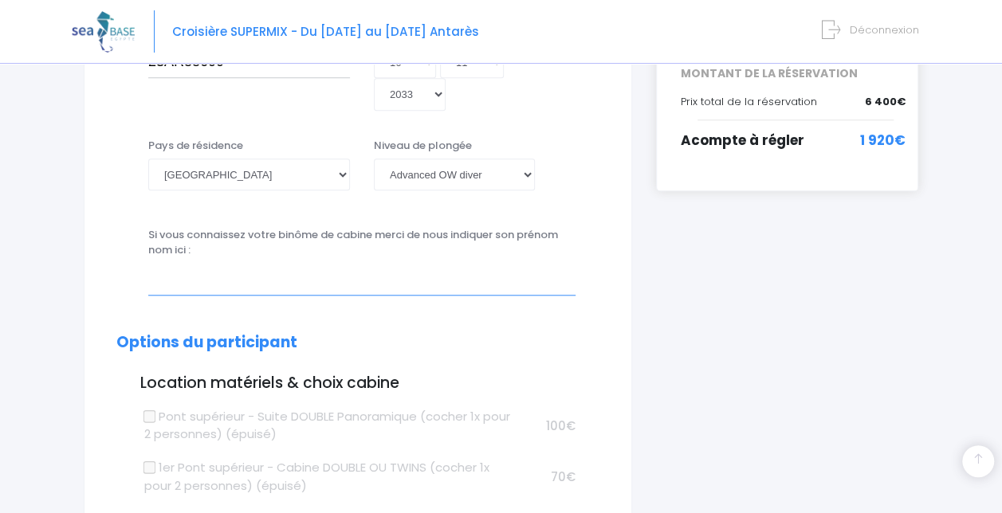
click at [473, 279] on input "text" at bounding box center [361, 279] width 427 height 32
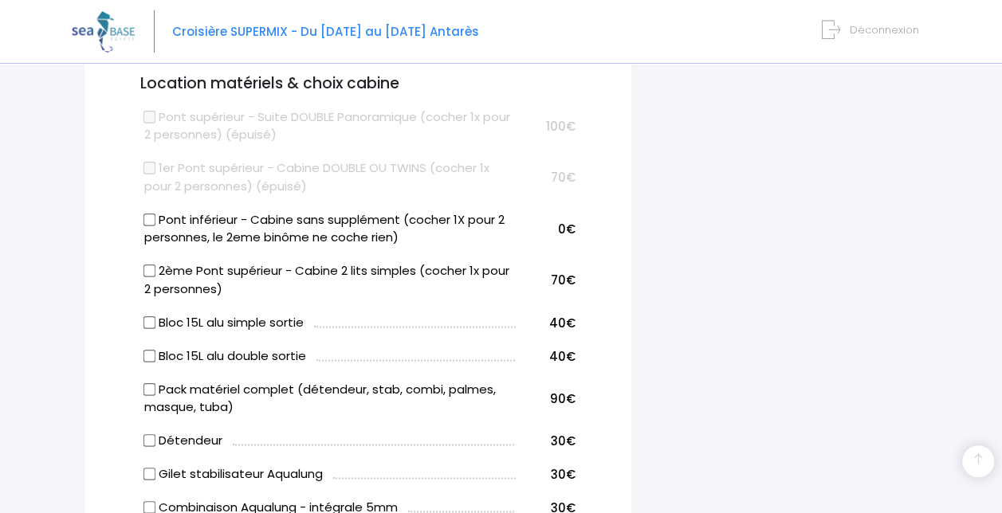
scroll to position [887, 0]
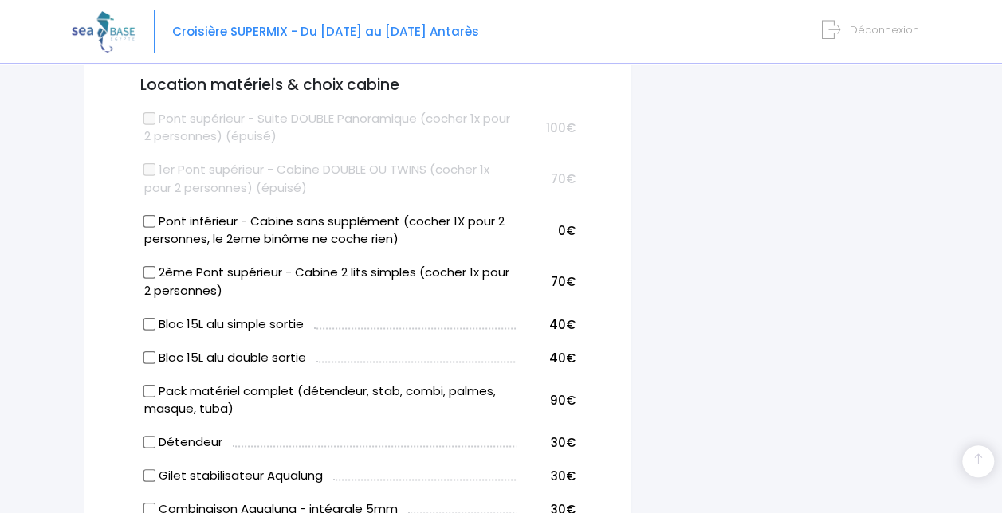
type input "[PERSON_NAME]"
click at [148, 270] on input "2ème Pont supérieur - Cabine 2 lits simples (cocher 1x pour 2 personnes)" at bounding box center [149, 272] width 13 height 13
checkbox input "true"
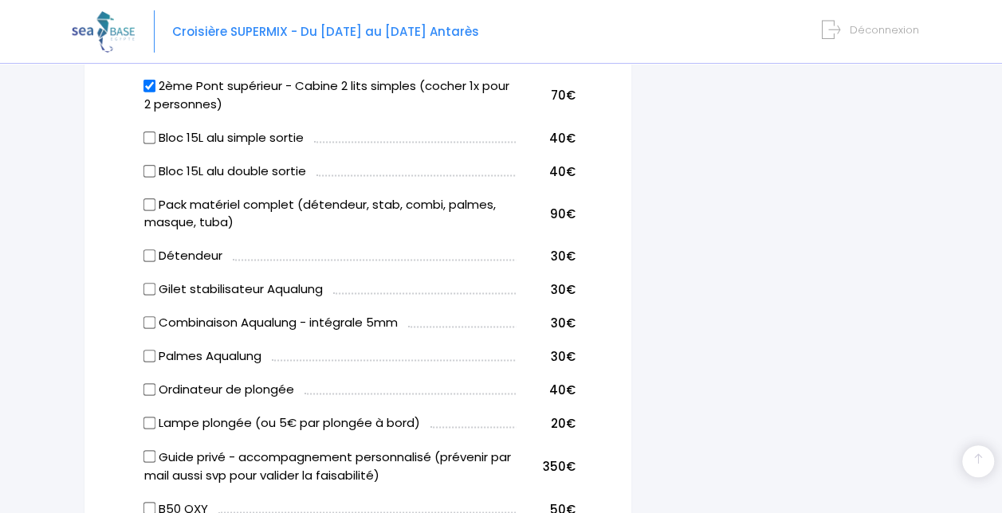
scroll to position [1074, 0]
click at [152, 138] on input "Bloc 15L alu simple sortie" at bounding box center [149, 136] width 13 height 13
checkbox input "true"
drag, startPoint x: 152, startPoint y: 138, endPoint x: 260, endPoint y: 293, distance: 189.0
click at [260, 293] on tbody "Pont supérieur - Suite DOUBLE Panoramique (cocher 1x pour 2 personnes) (épuisé)…" at bounding box center [357, 267] width 434 height 710
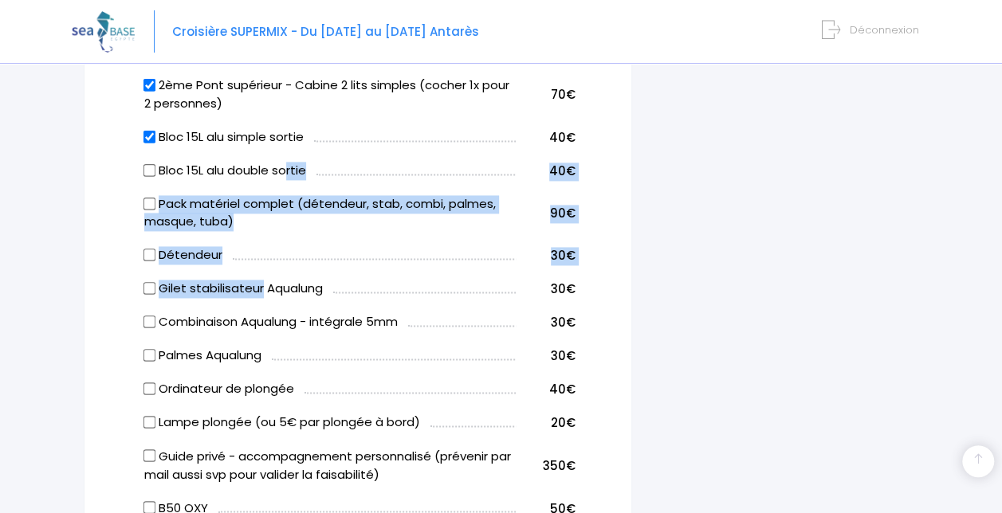
drag, startPoint x: 260, startPoint y: 293, endPoint x: 285, endPoint y: 178, distance: 117.5
click at [285, 178] on tbody "Pont supérieur - Suite DOUBLE Panoramique (cocher 1x pour 2 personnes) (épuisé)…" at bounding box center [357, 267] width 434 height 710
click at [285, 178] on label "Bloc 15L alu double sortie" at bounding box center [225, 171] width 162 height 18
click at [156, 176] on input "Bloc 15L alu double sortie" at bounding box center [149, 169] width 13 height 13
checkbox input "true"
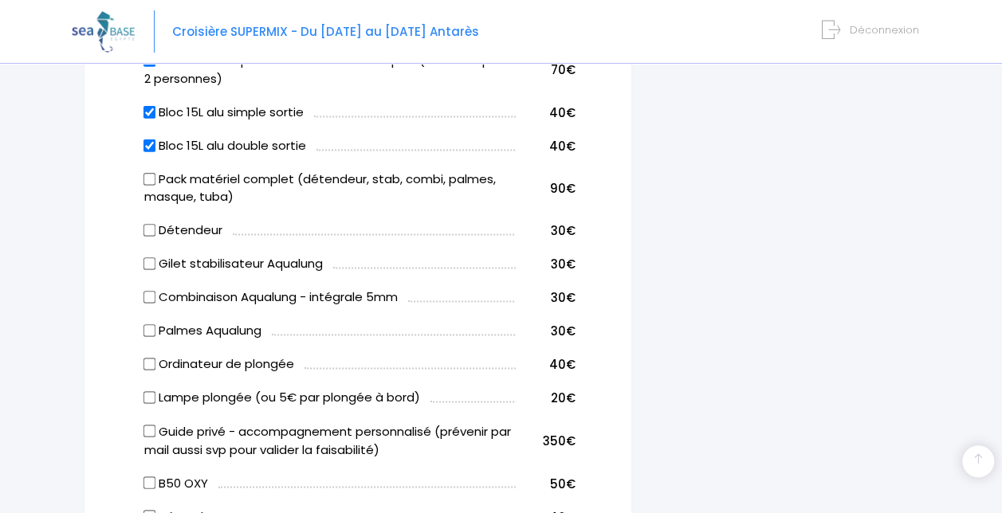
scroll to position [1098, 0]
click at [146, 184] on input "Pack matériel complet (détendeur, stab, combi, palmes, masque, tuba)" at bounding box center [149, 179] width 13 height 13
checkbox input "true"
click at [150, 146] on input "Bloc 15L alu double sortie" at bounding box center [149, 145] width 13 height 13
checkbox input "false"
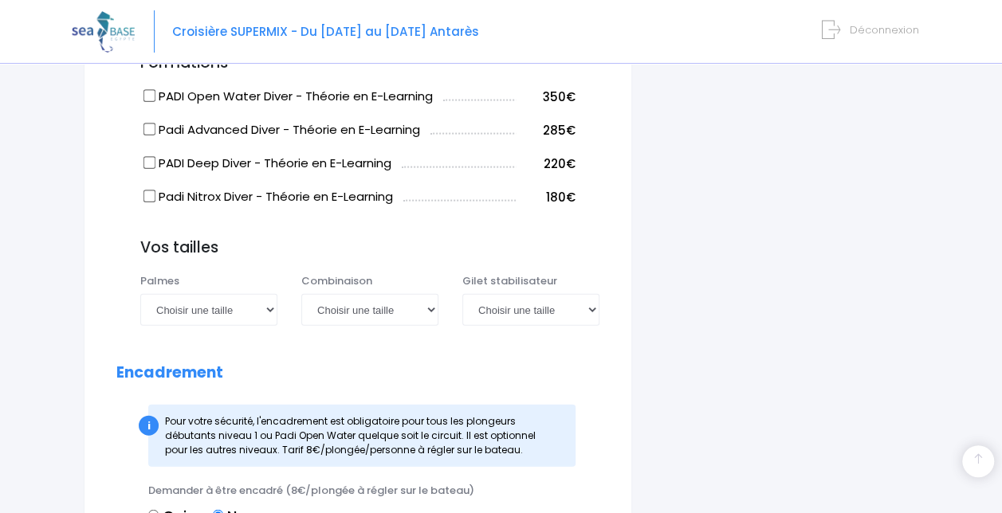
scroll to position [1729, 0]
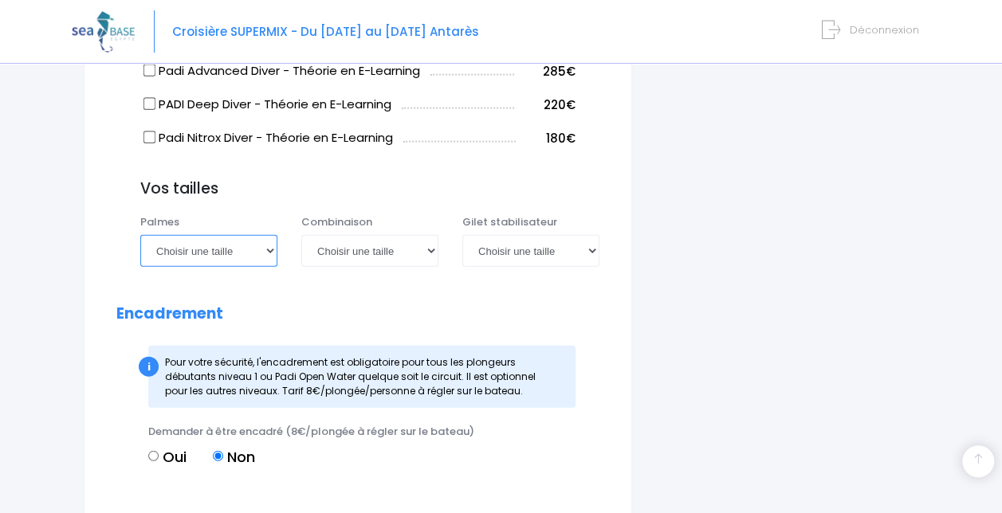
click at [261, 259] on select "Choisir une taille 36/37 38/39 40/41 42/43 44/45 46/47" at bounding box center [208, 251] width 137 height 32
click at [357, 255] on select "Choisir une taille XS S M ML L XL XXL" at bounding box center [369, 251] width 137 height 32
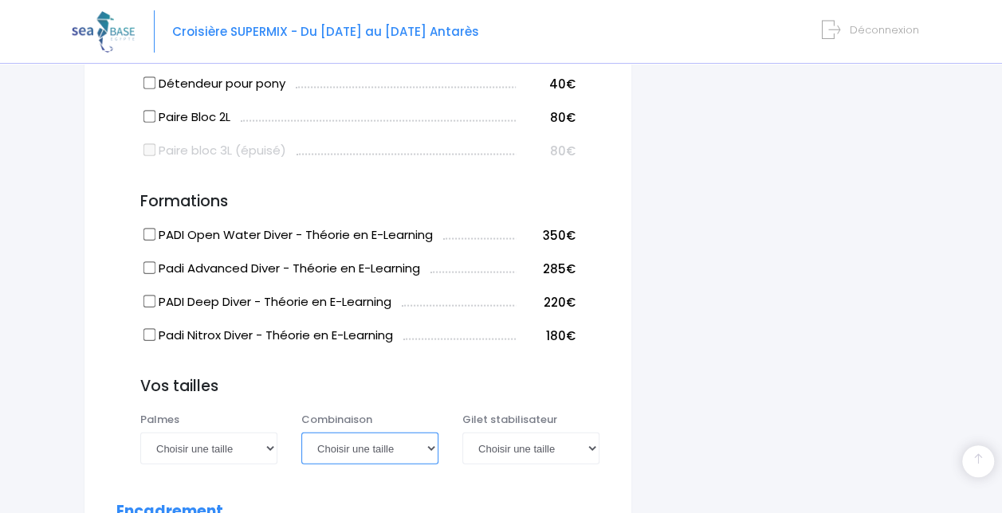
scroll to position [1531, 0]
click at [379, 455] on select "Choisir une taille XS S M ML L XL XXL" at bounding box center [369, 449] width 137 height 32
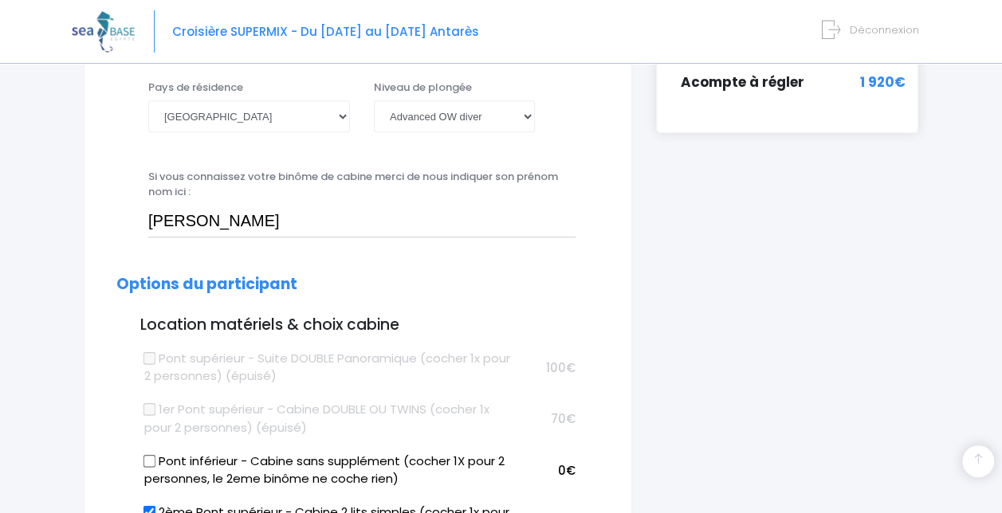
scroll to position [646, 0]
